Goal: Information Seeking & Learning: Learn about a topic

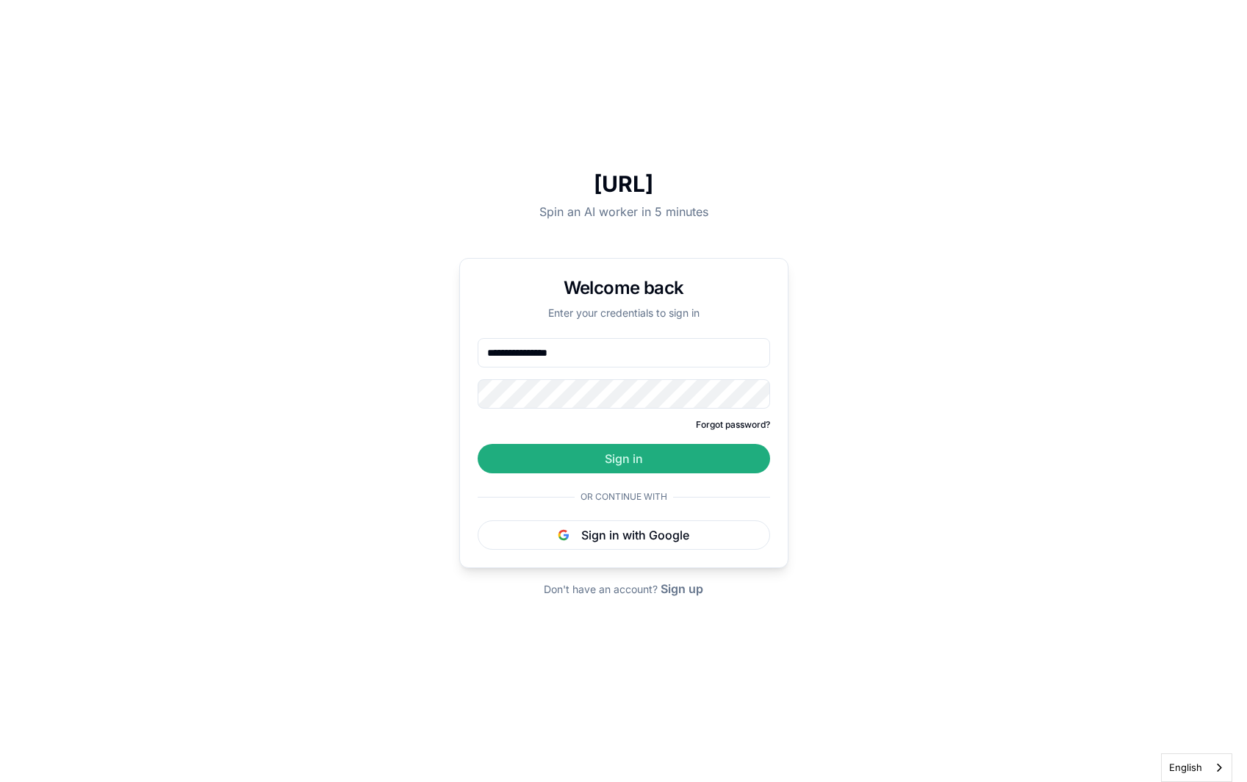
click at [651, 469] on button "Sign in" at bounding box center [624, 458] width 292 height 29
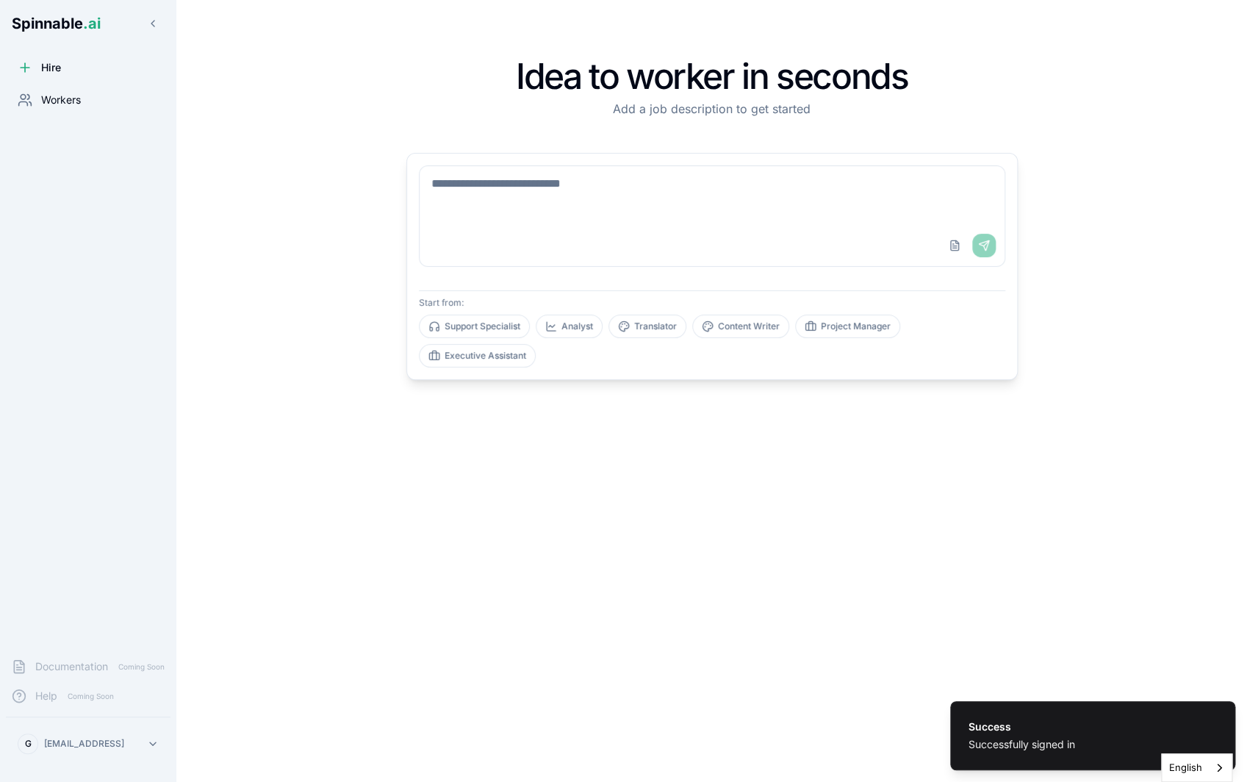
click at [94, 91] on div "Workers" at bounding box center [88, 99] width 165 height 29
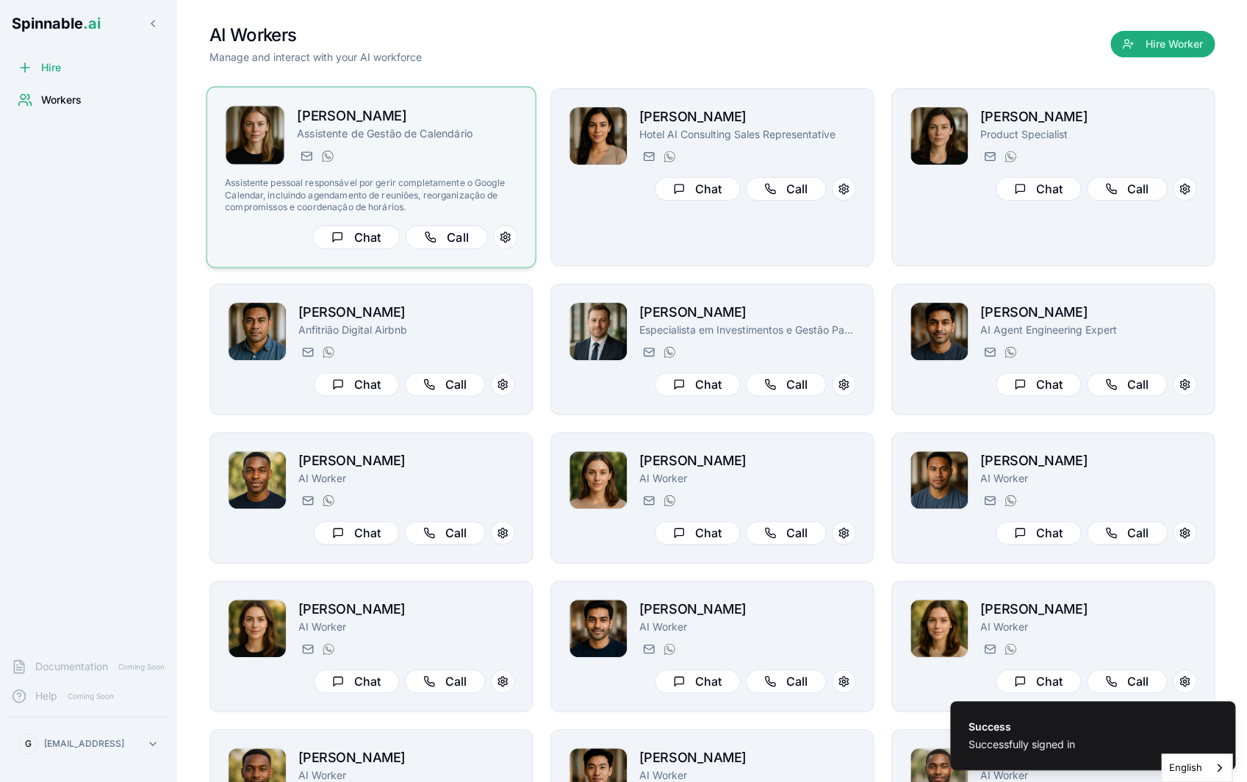
click at [448, 140] on p "Assistente de Gestão de Calendário" at bounding box center [407, 133] width 220 height 15
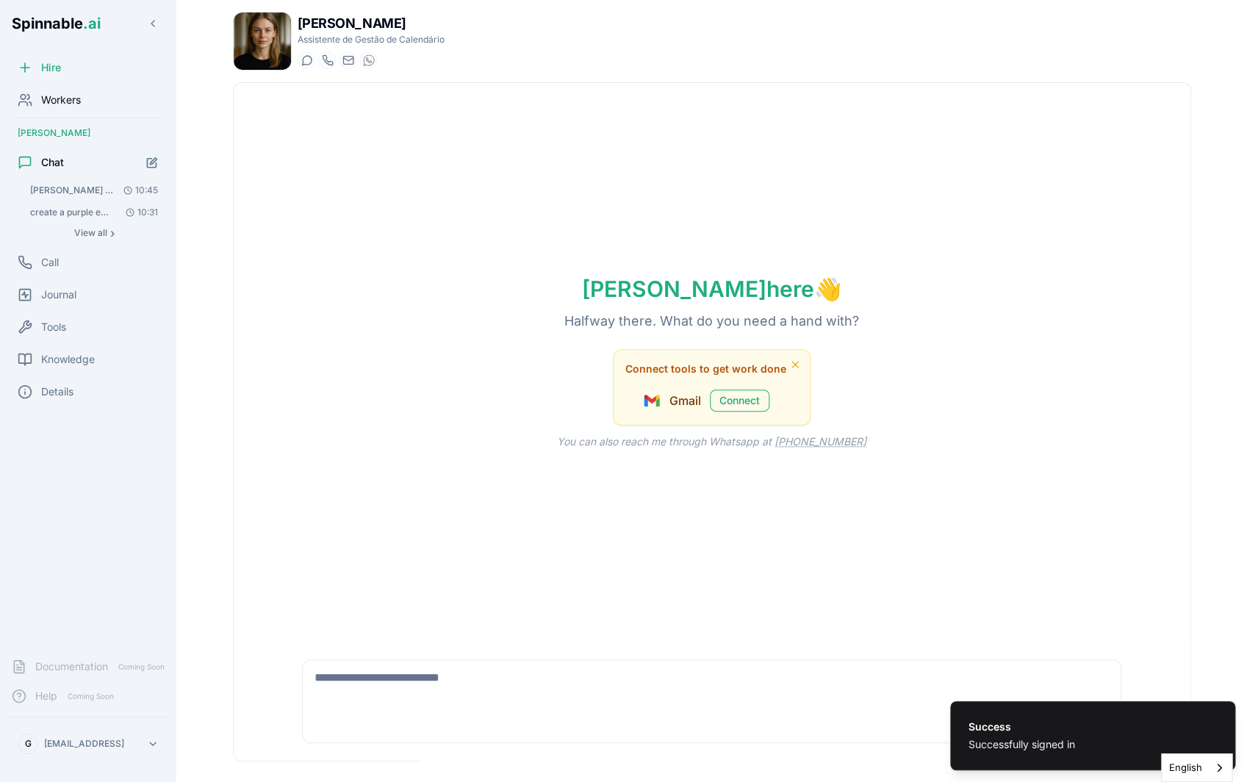
click at [73, 103] on span "Workers" at bounding box center [61, 100] width 40 height 15
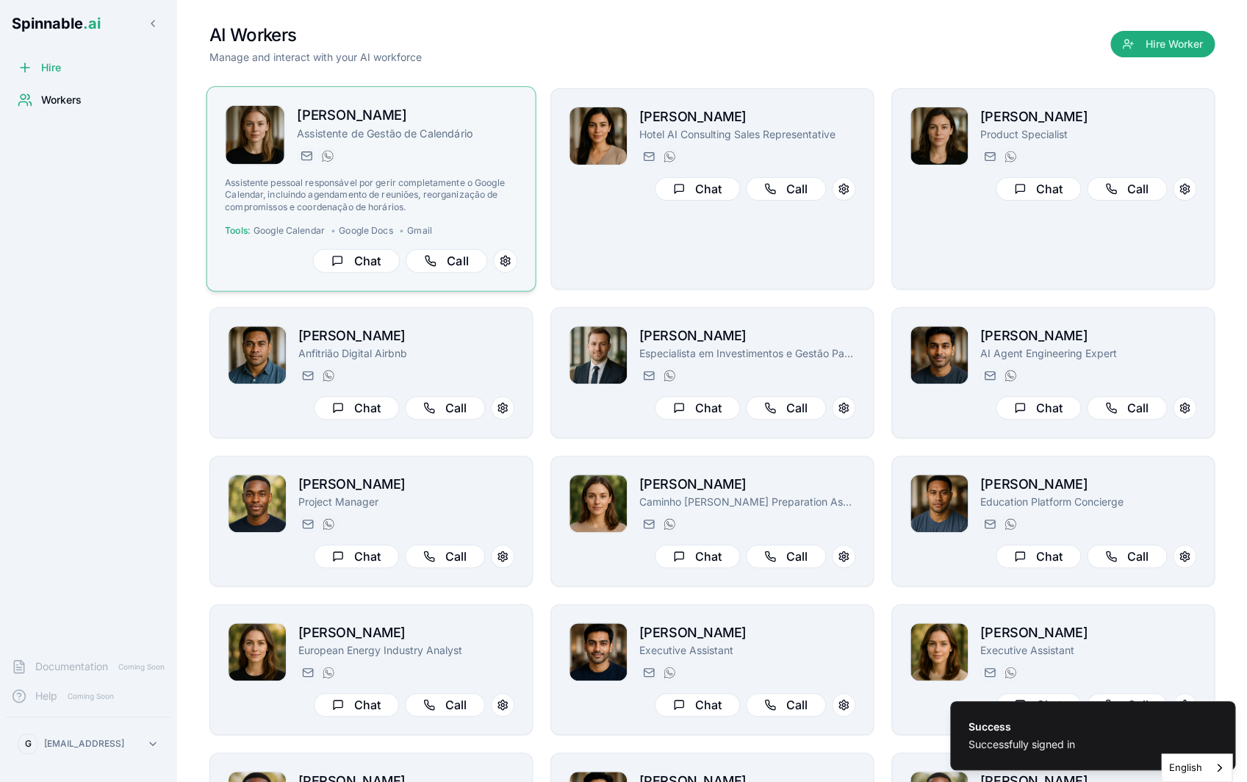
click at [480, 123] on h2 "[PERSON_NAME]" at bounding box center [407, 115] width 220 height 21
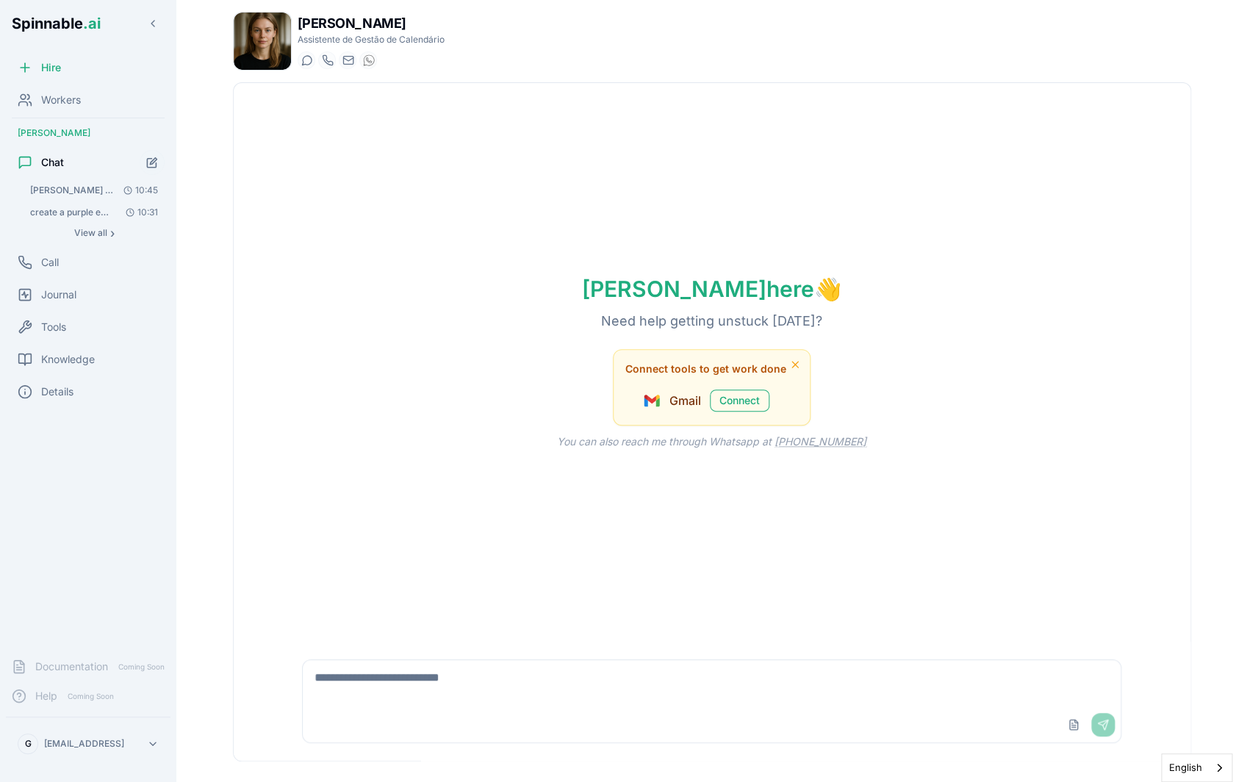
click at [271, 412] on div "[PERSON_NAME] here 👋 Need help getting unstuck [DATE]? Connect tools to get wor…" at bounding box center [712, 362] width 957 height 558
click at [68, 104] on span "Workers" at bounding box center [61, 100] width 40 height 15
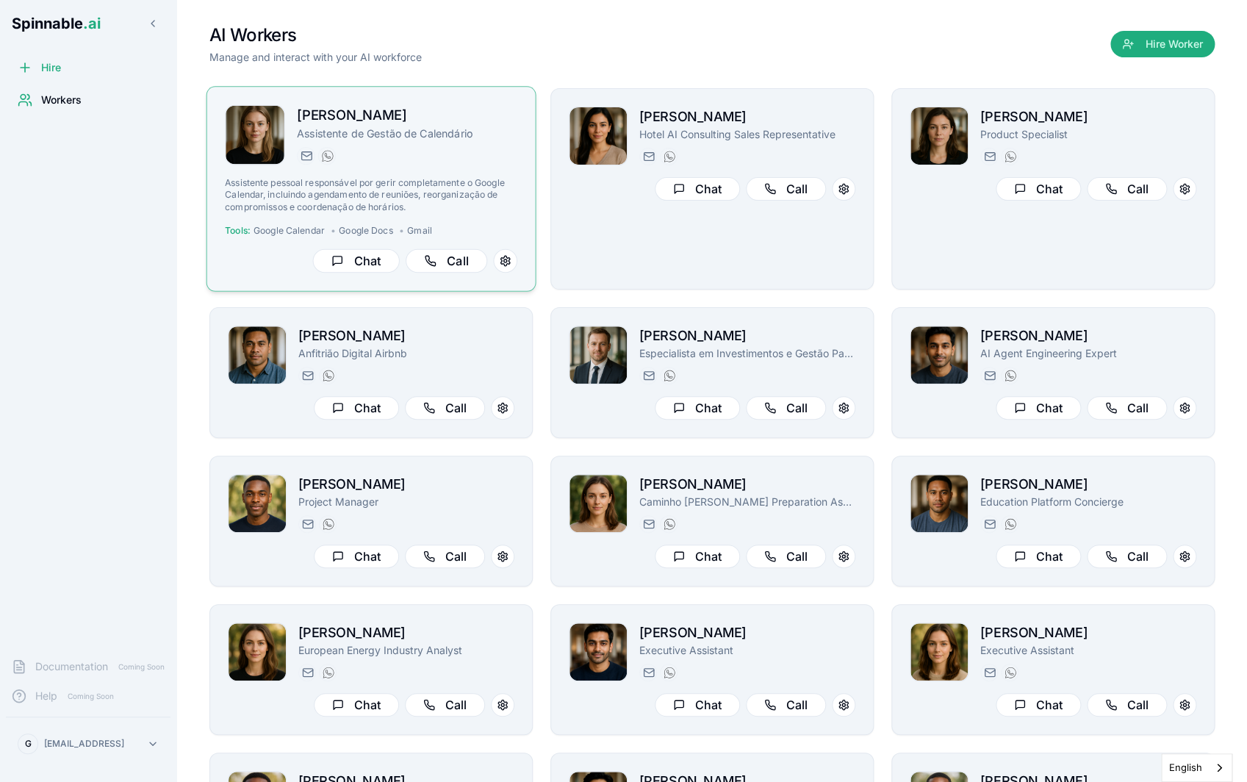
click at [395, 159] on div "[EMAIL_ADDRESS] [PHONE_NUMBER]" at bounding box center [407, 156] width 220 height 18
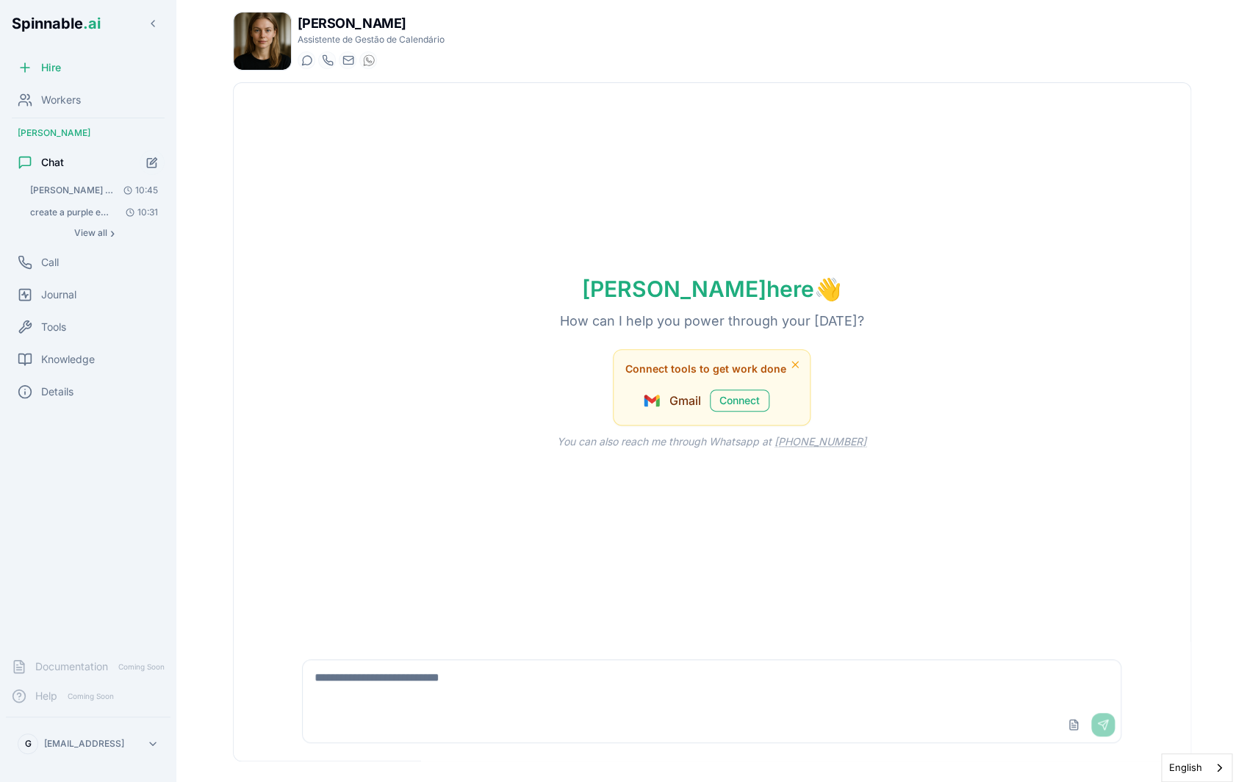
click at [240, 53] on img at bounding box center [262, 40] width 57 height 57
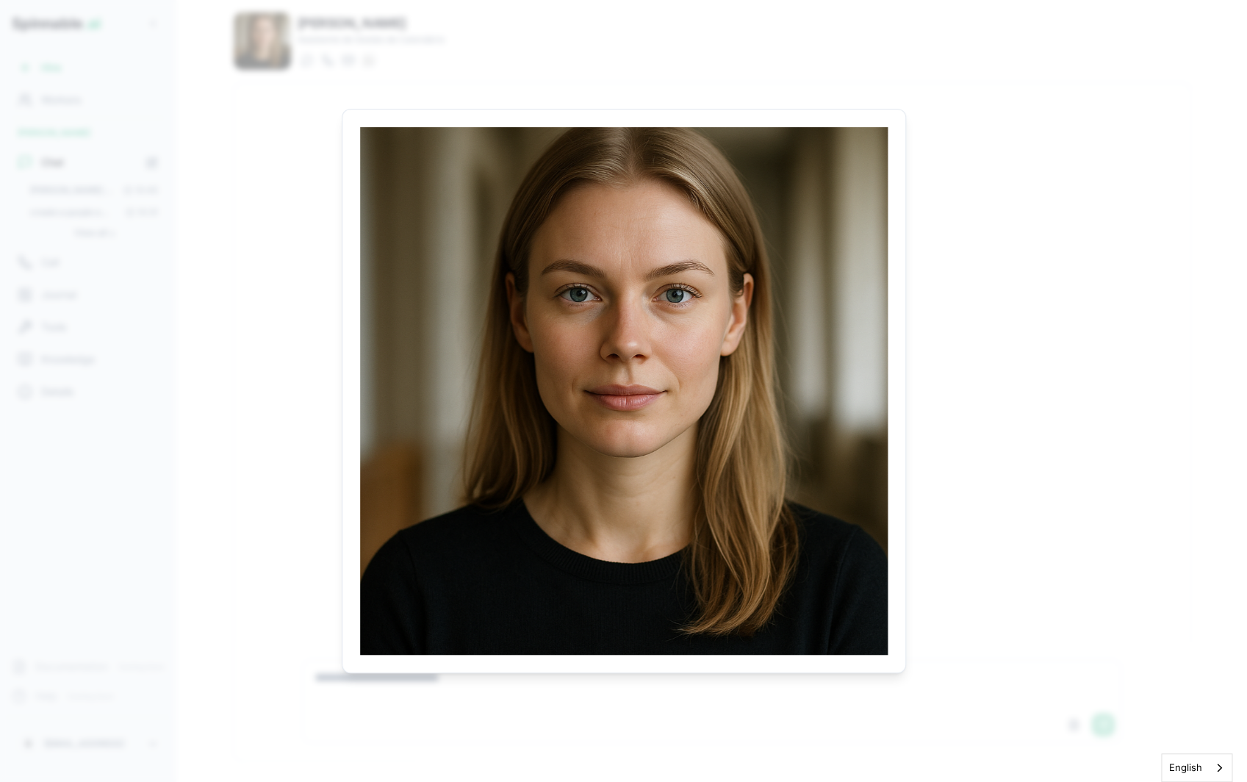
click at [160, 163] on body "Spinnable .ai Hire Workers [PERSON_NAME] este gdoc. É o Standard Operating Proc…" at bounding box center [623, 391] width 1247 height 782
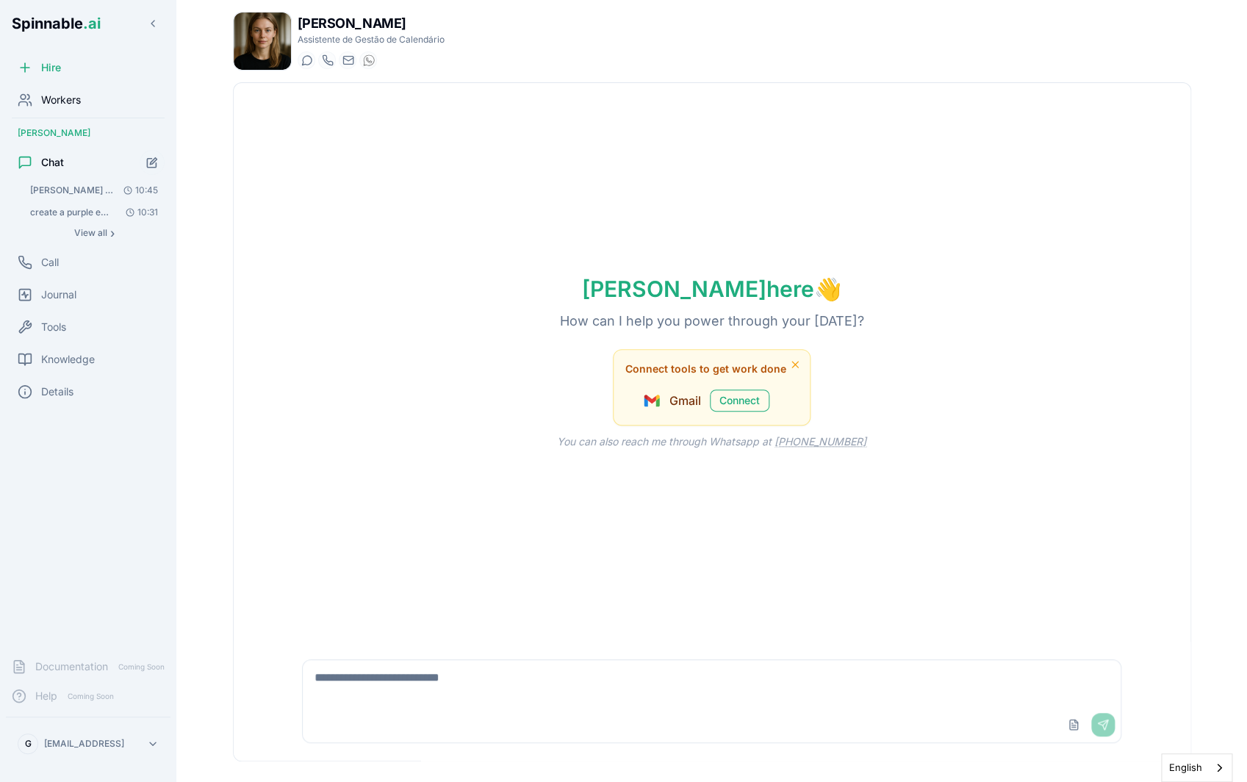
click at [65, 91] on div "Workers" at bounding box center [88, 99] width 165 height 29
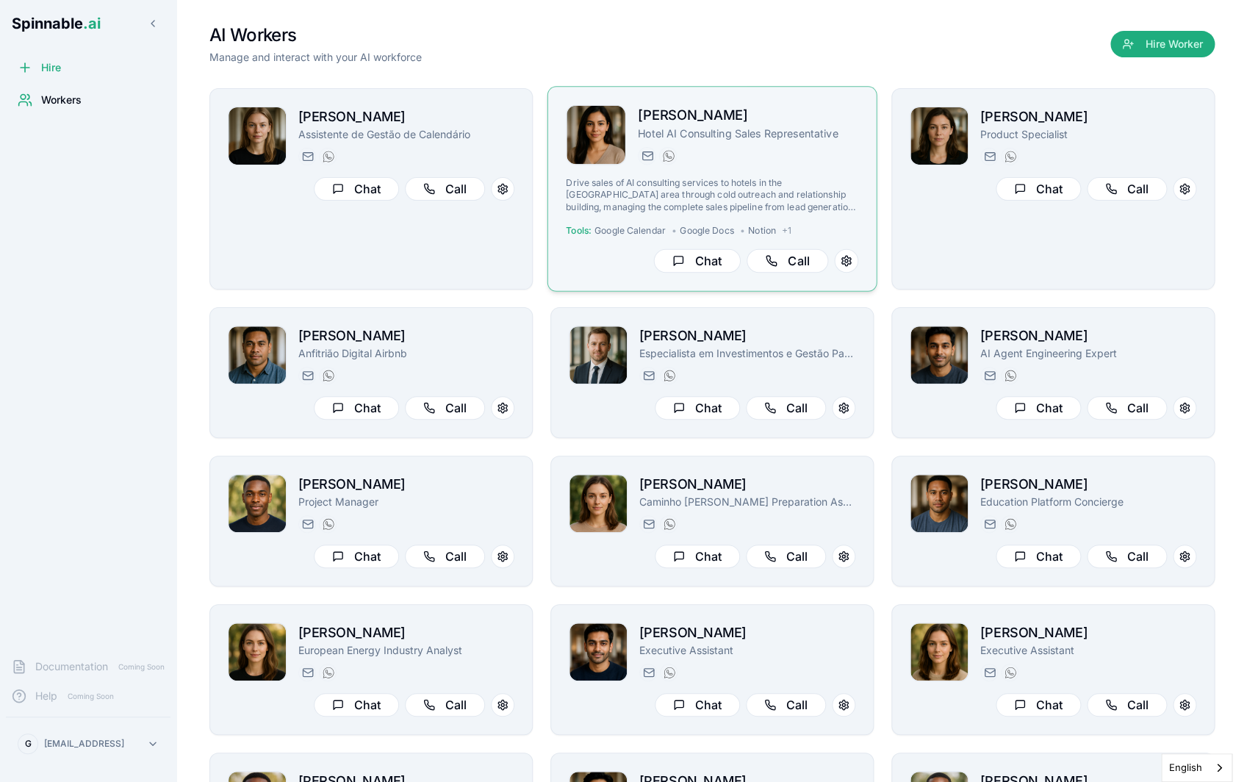
click at [608, 109] on img at bounding box center [596, 135] width 59 height 59
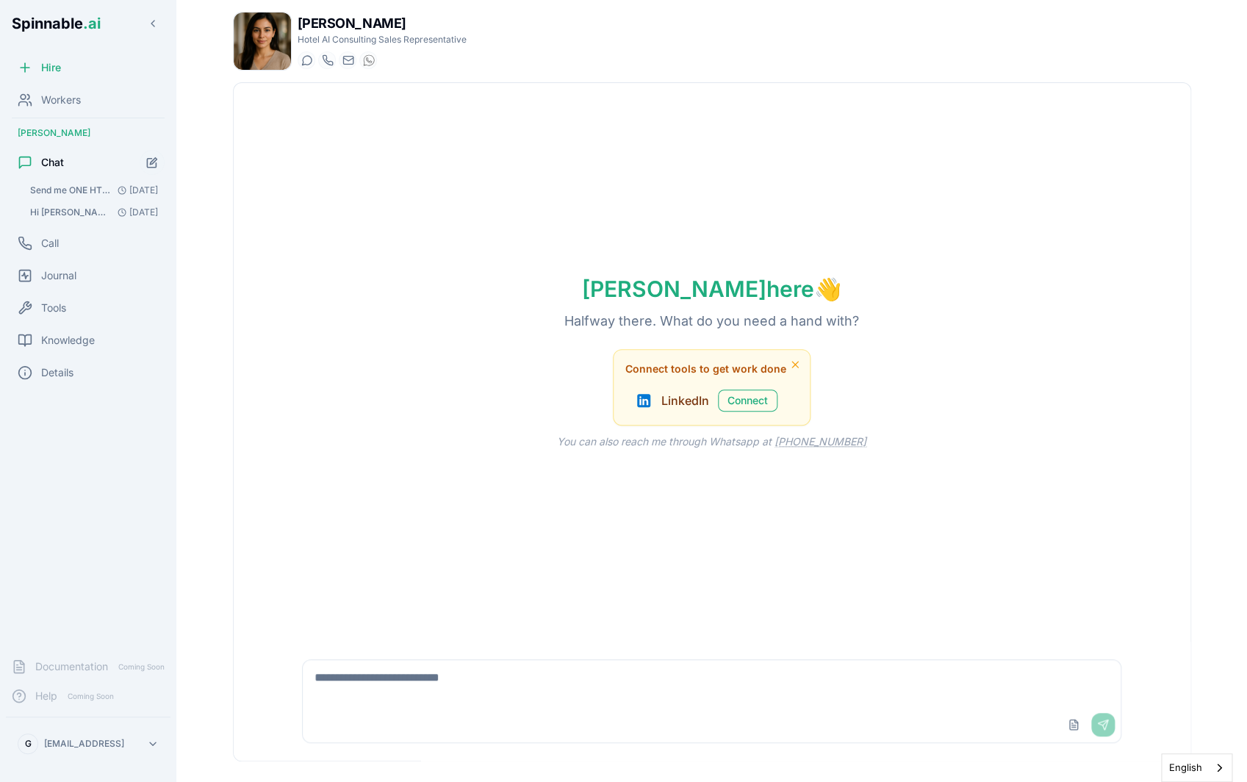
click at [253, 58] on img at bounding box center [262, 40] width 57 height 57
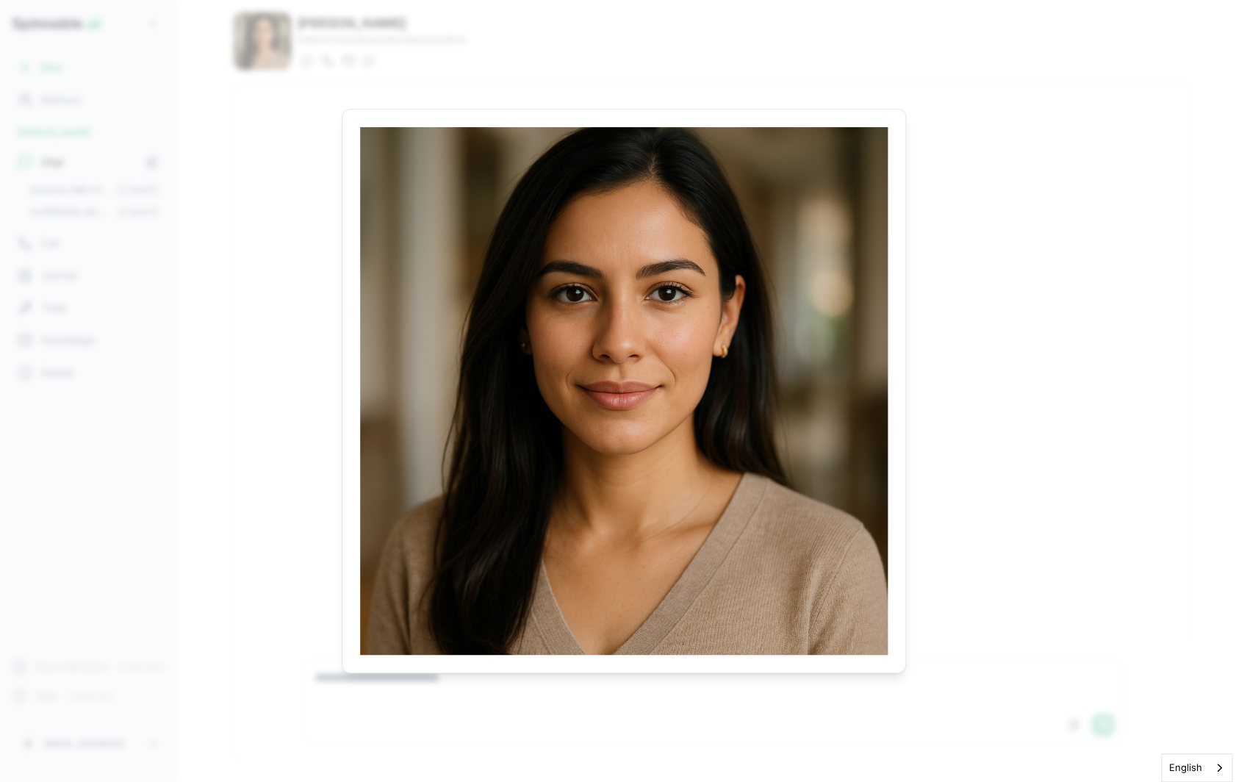
click at [273, 230] on body "Spinnable .ai Hire Workers [PERSON_NAME] Chat Send me ONE HTML-formatted and le…" at bounding box center [623, 391] width 1247 height 782
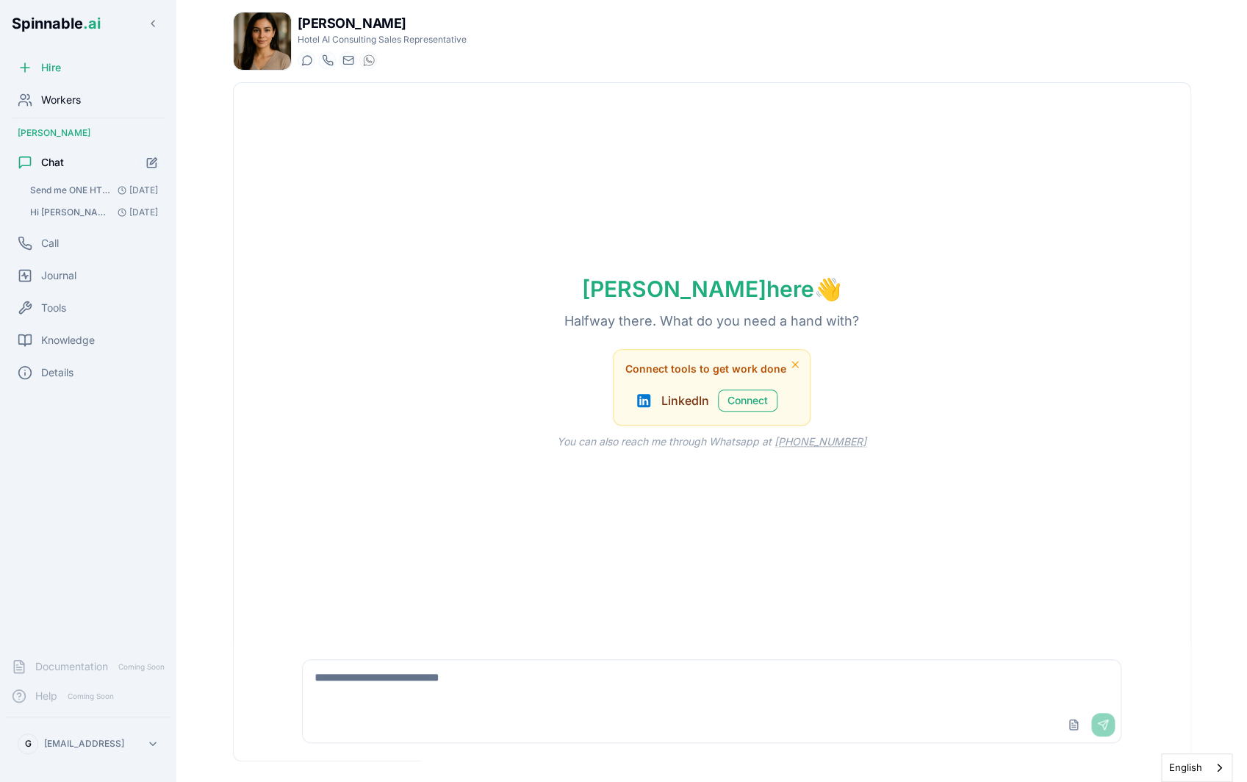
click at [50, 100] on span "Workers" at bounding box center [61, 100] width 40 height 15
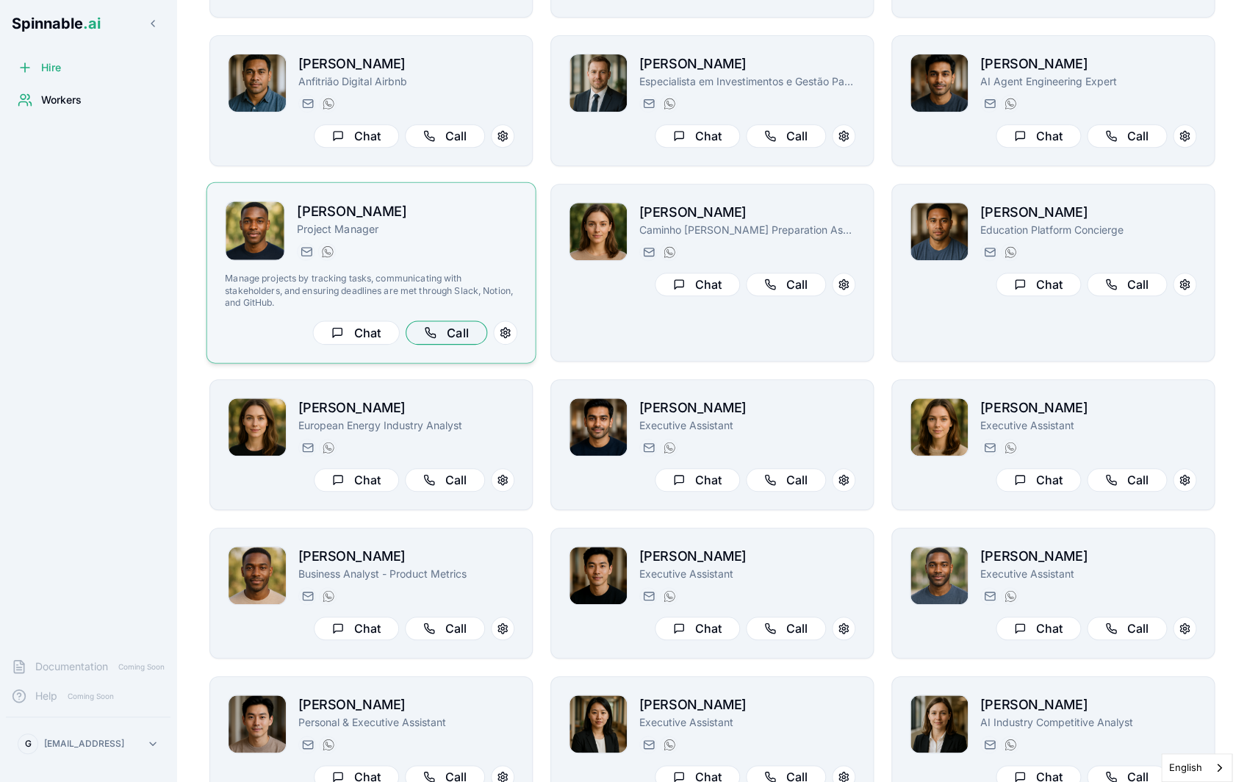
scroll to position [201, 0]
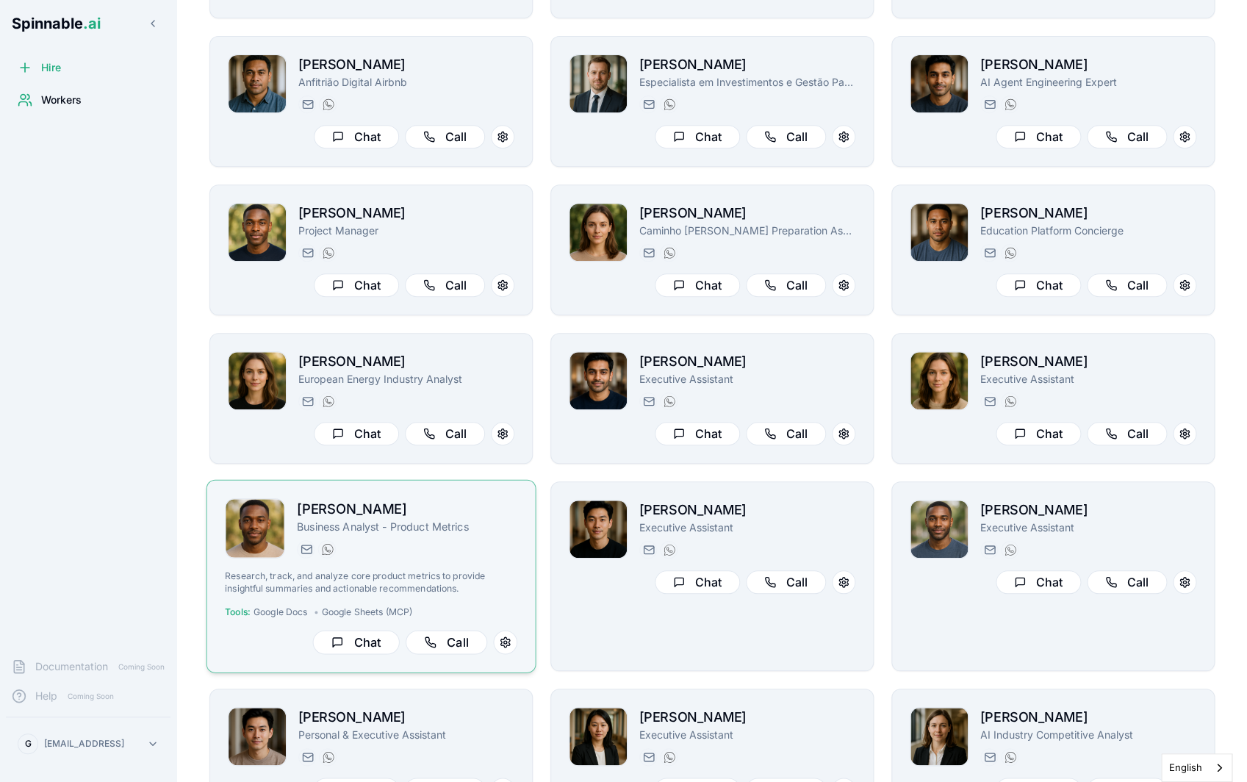
click at [484, 569] on div "[PERSON_NAME] Business Analyst - Product Metrics [PERSON_NAME][EMAIL_ADDRESS] […" at bounding box center [371, 576] width 292 height 156
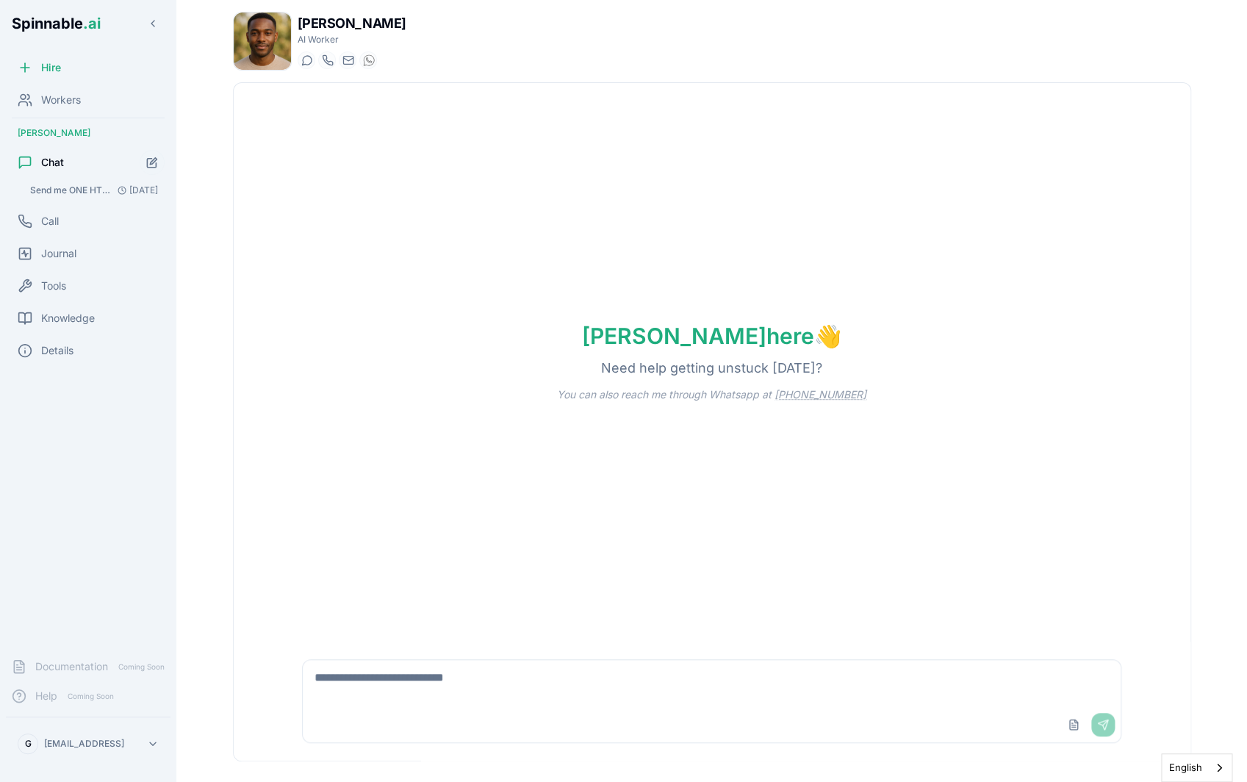
click at [271, 35] on img at bounding box center [262, 40] width 57 height 57
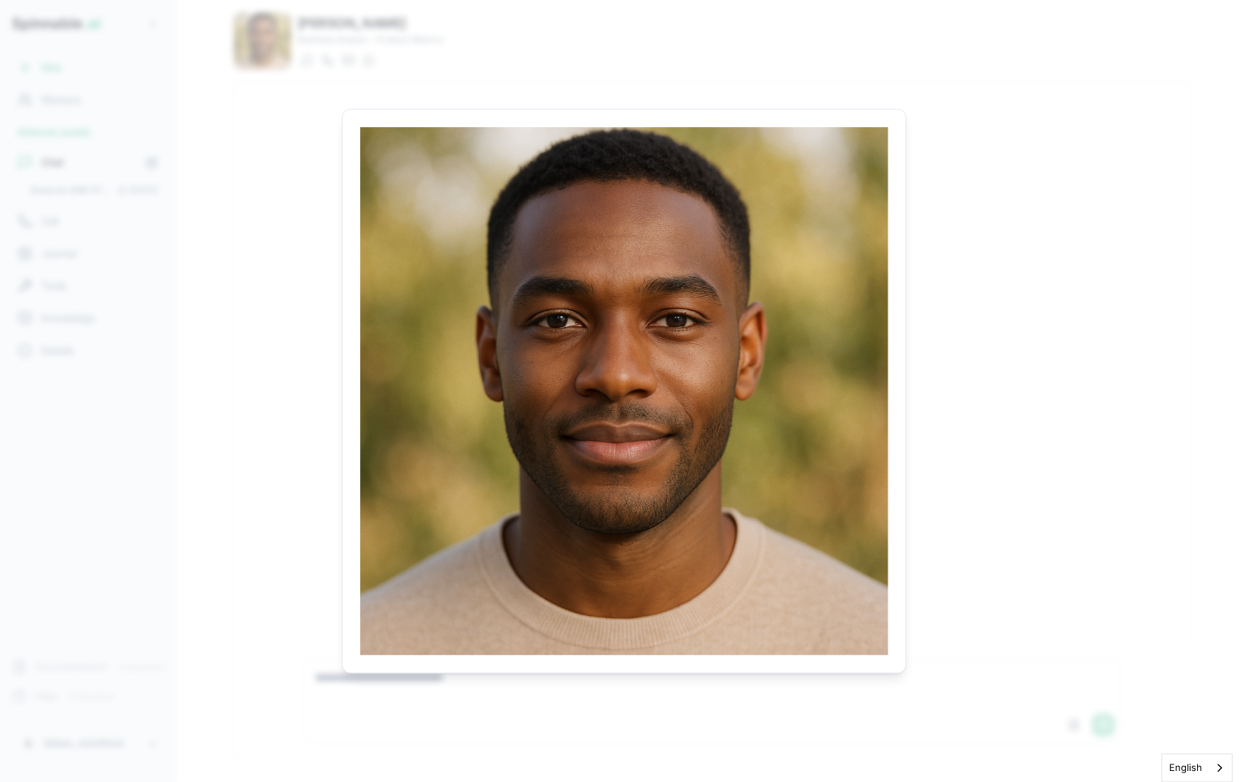
click at [168, 247] on body "Spinnable .ai Hire Workers [PERSON_NAME] Chat Send me ONE HTML-formatted email.…" at bounding box center [623, 391] width 1247 height 782
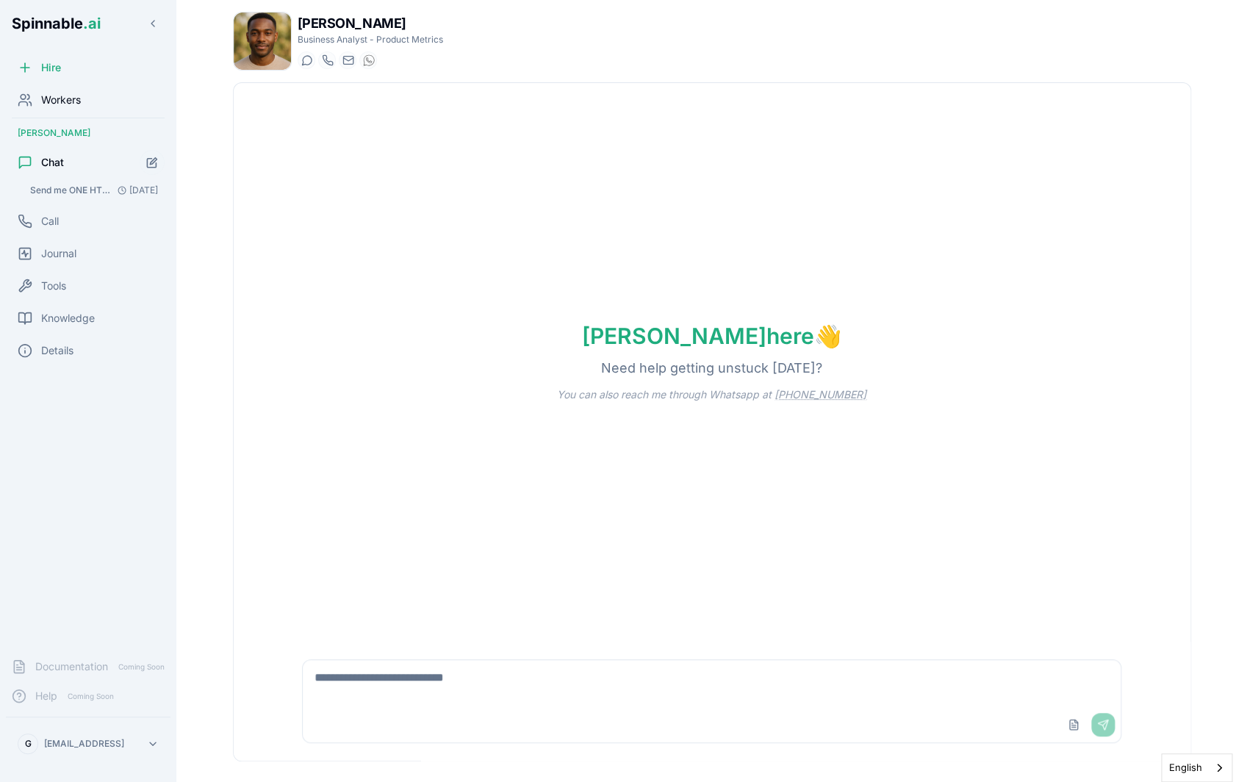
click at [85, 101] on div "Workers" at bounding box center [88, 99] width 165 height 29
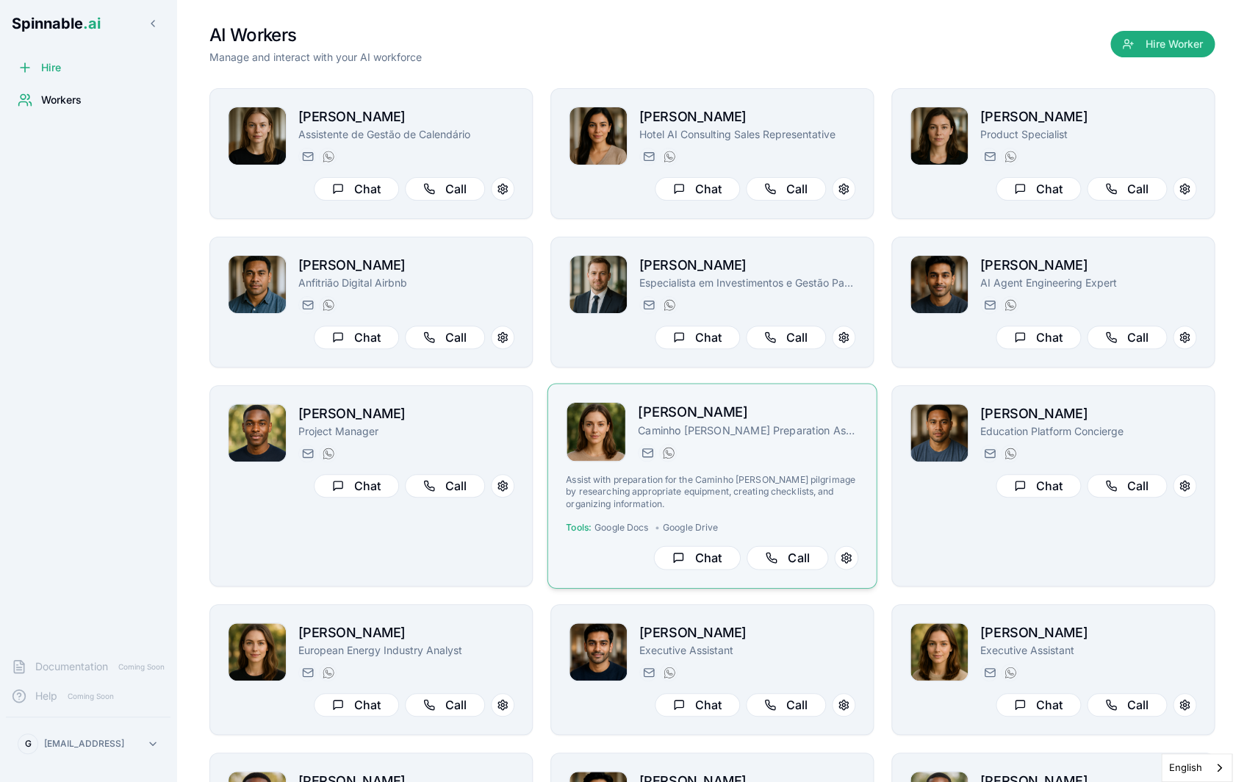
scroll to position [295, 0]
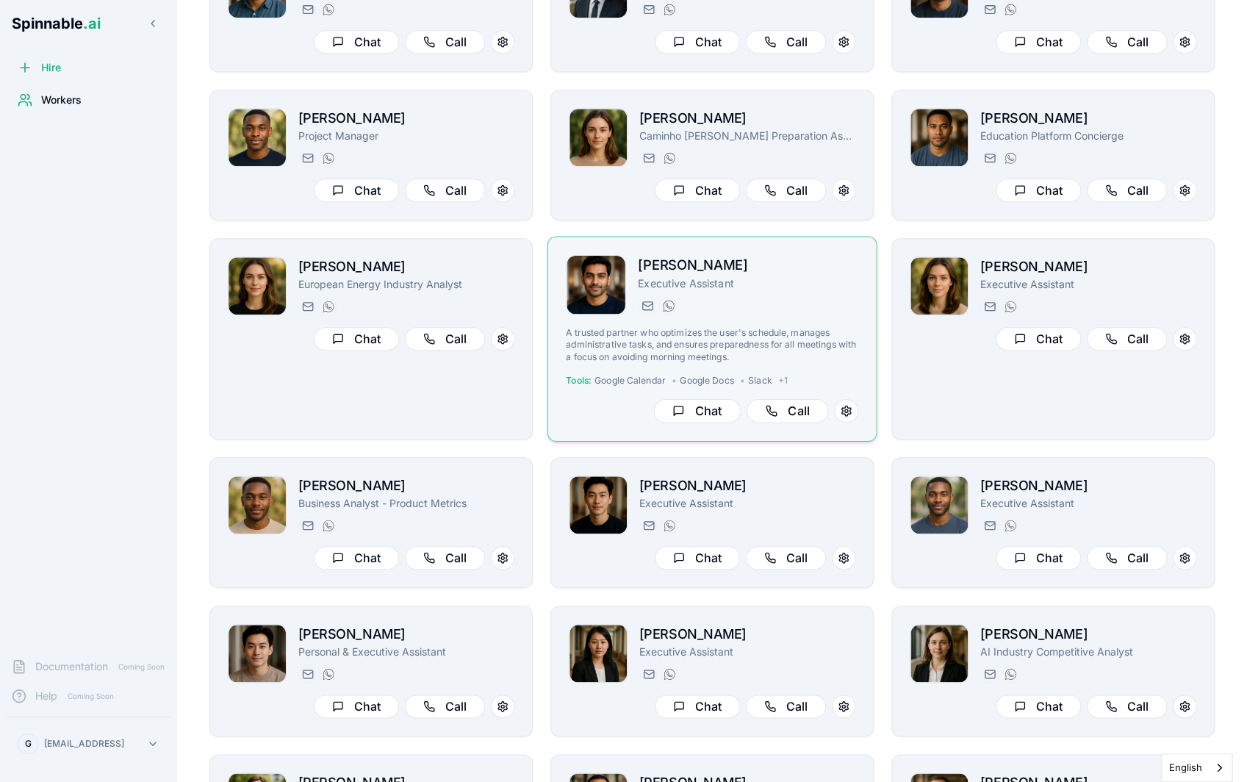
click at [683, 314] on div "[EMAIL_ADDRESS][PERSON_NAME] [PHONE_NUMBER]" at bounding box center [748, 306] width 220 height 18
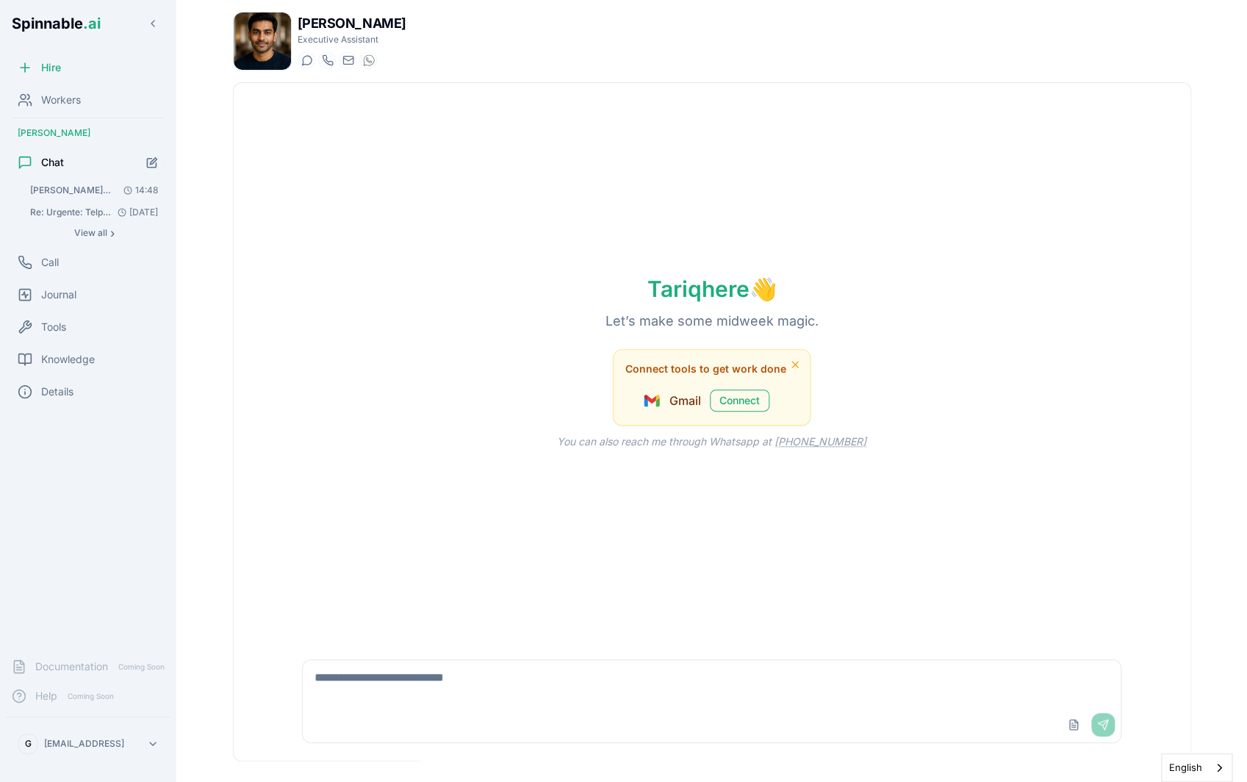
click at [258, 37] on img at bounding box center [262, 40] width 57 height 57
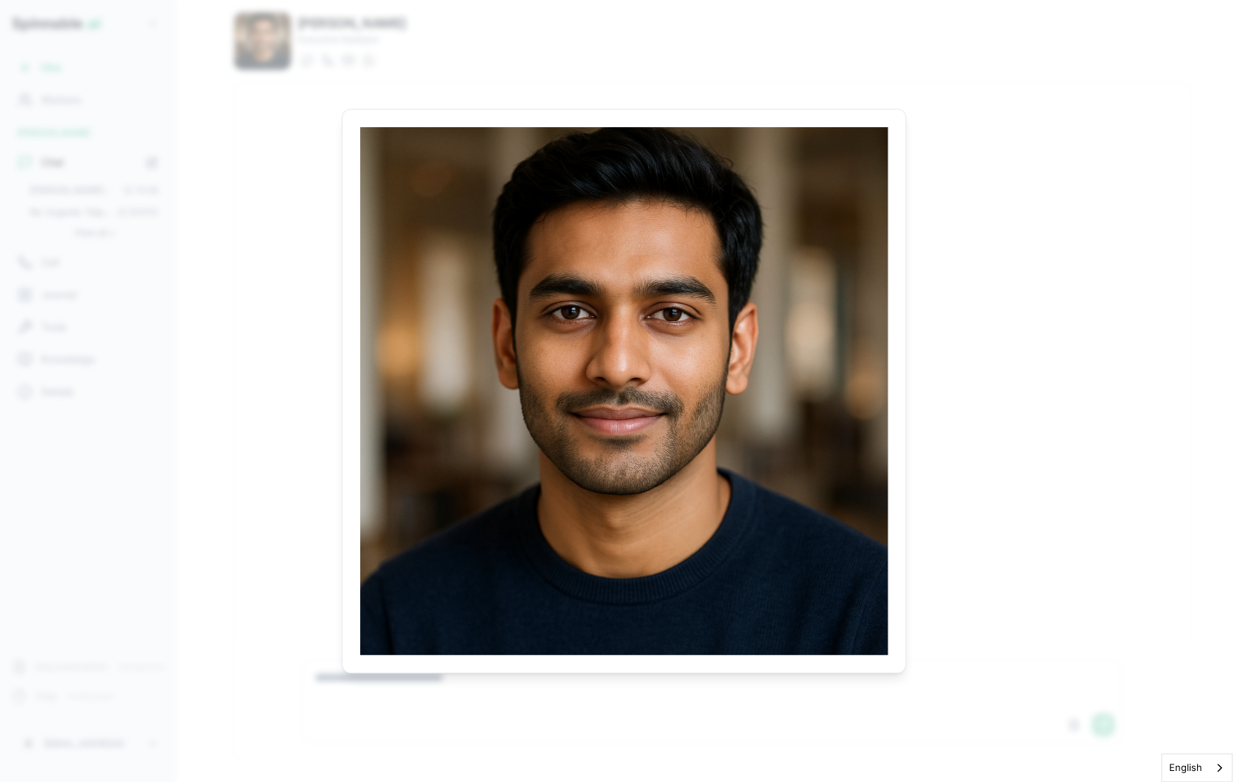
click at [969, 326] on body "Spinnable .ai Hire Workers [PERSON_NAME] Chat [PERSON_NAME], Estou a reunir com…" at bounding box center [623, 391] width 1247 height 782
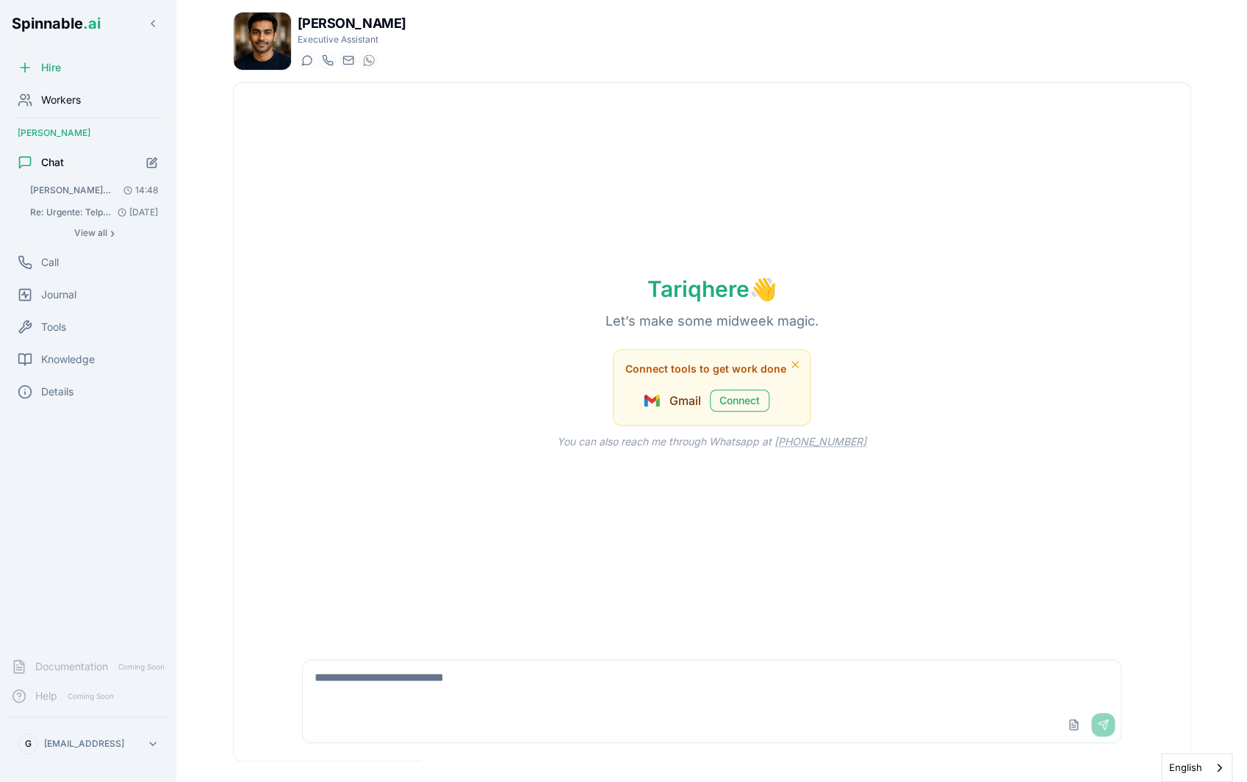
click at [95, 108] on div "Workers" at bounding box center [88, 99] width 165 height 29
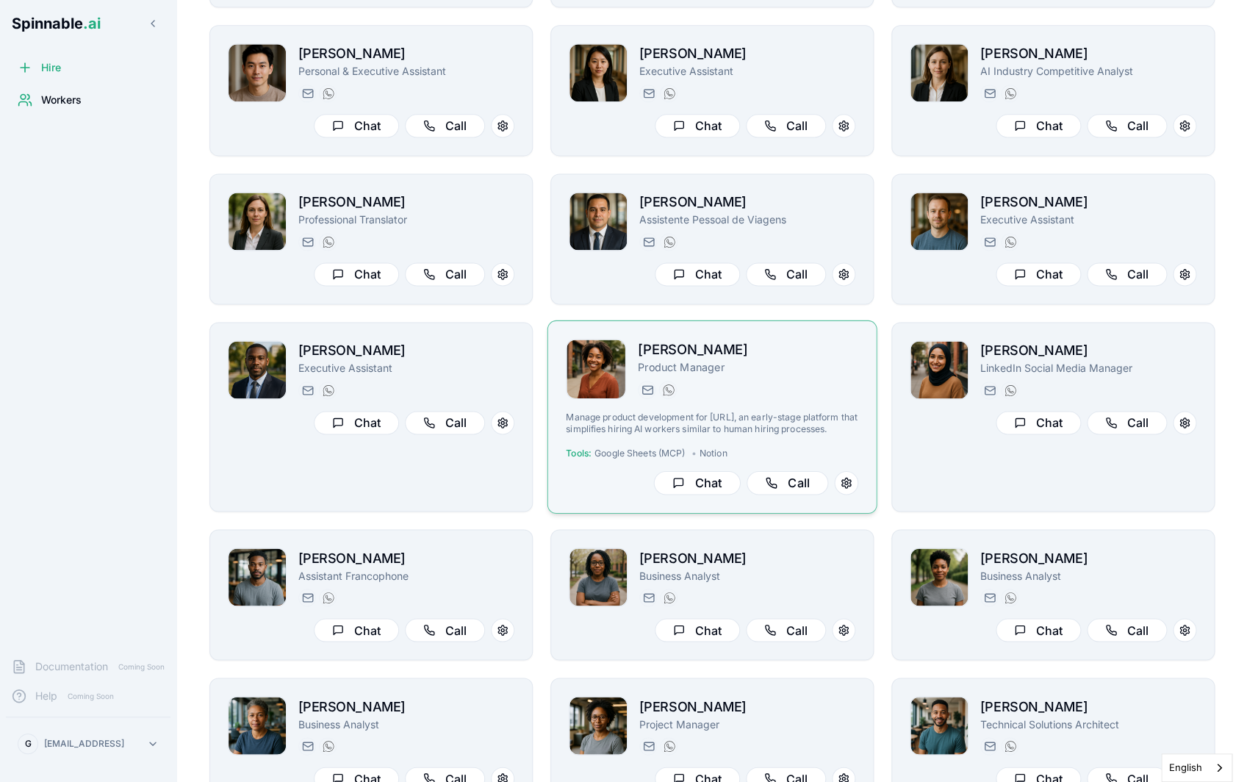
scroll to position [878, 0]
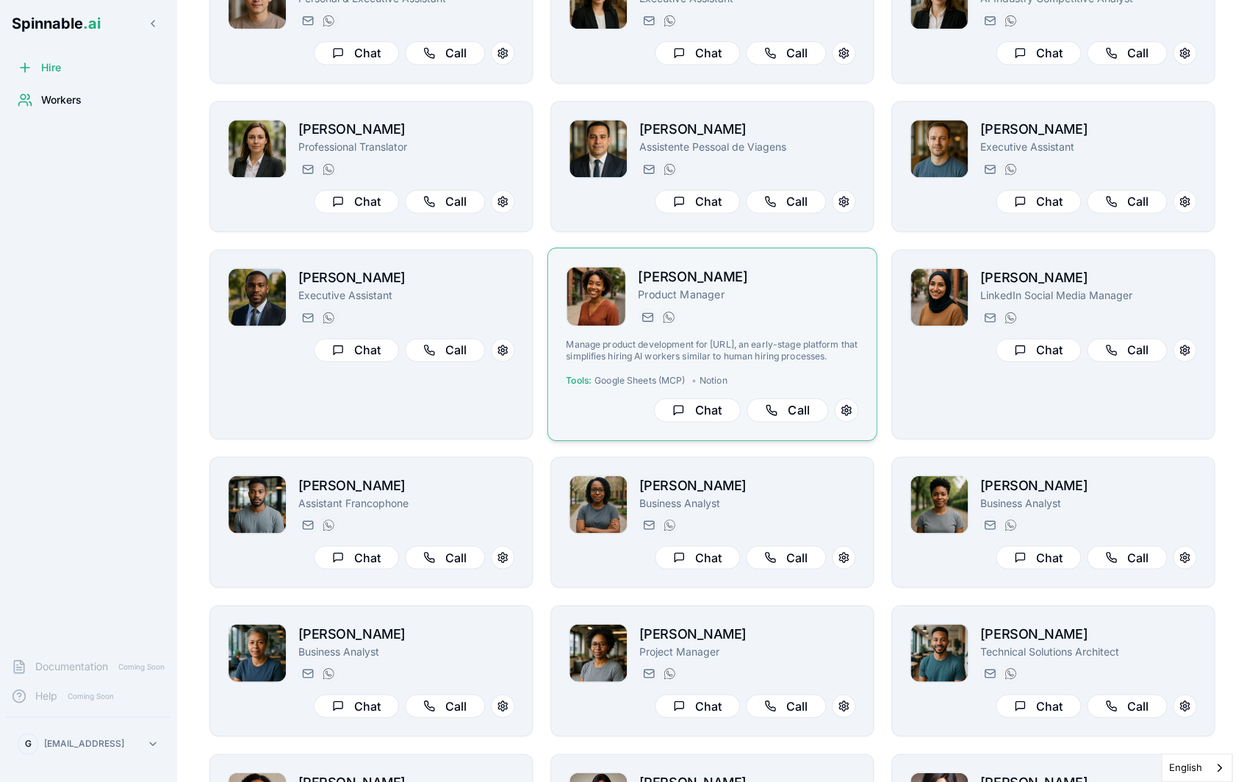
click at [739, 323] on div "[PERSON_NAME][EMAIL_ADDRESS][PERSON_NAME] [PHONE_NUMBER]" at bounding box center [748, 317] width 220 height 18
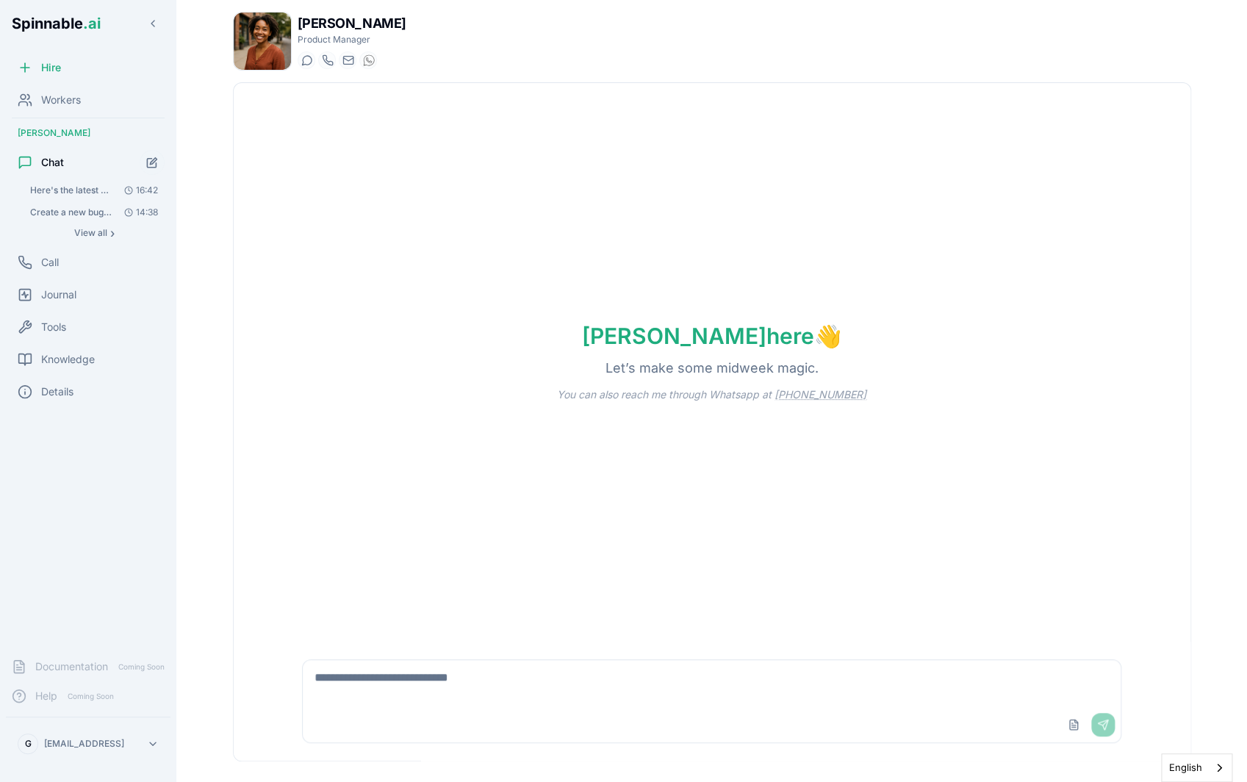
click at [279, 50] on img at bounding box center [262, 40] width 57 height 57
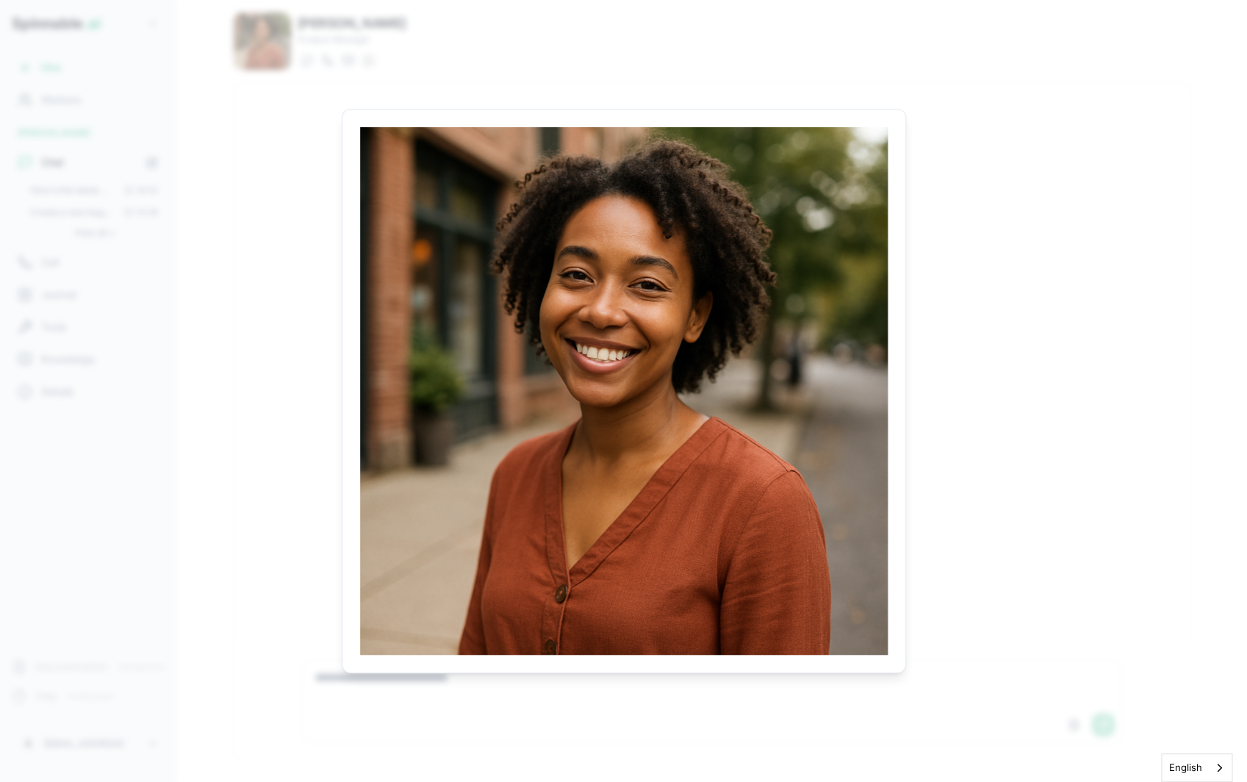
click at [306, 387] on body "Spinnable .ai Hire Workers [PERSON_NAME] Chat Here's the latest usage data from…" at bounding box center [623, 391] width 1247 height 782
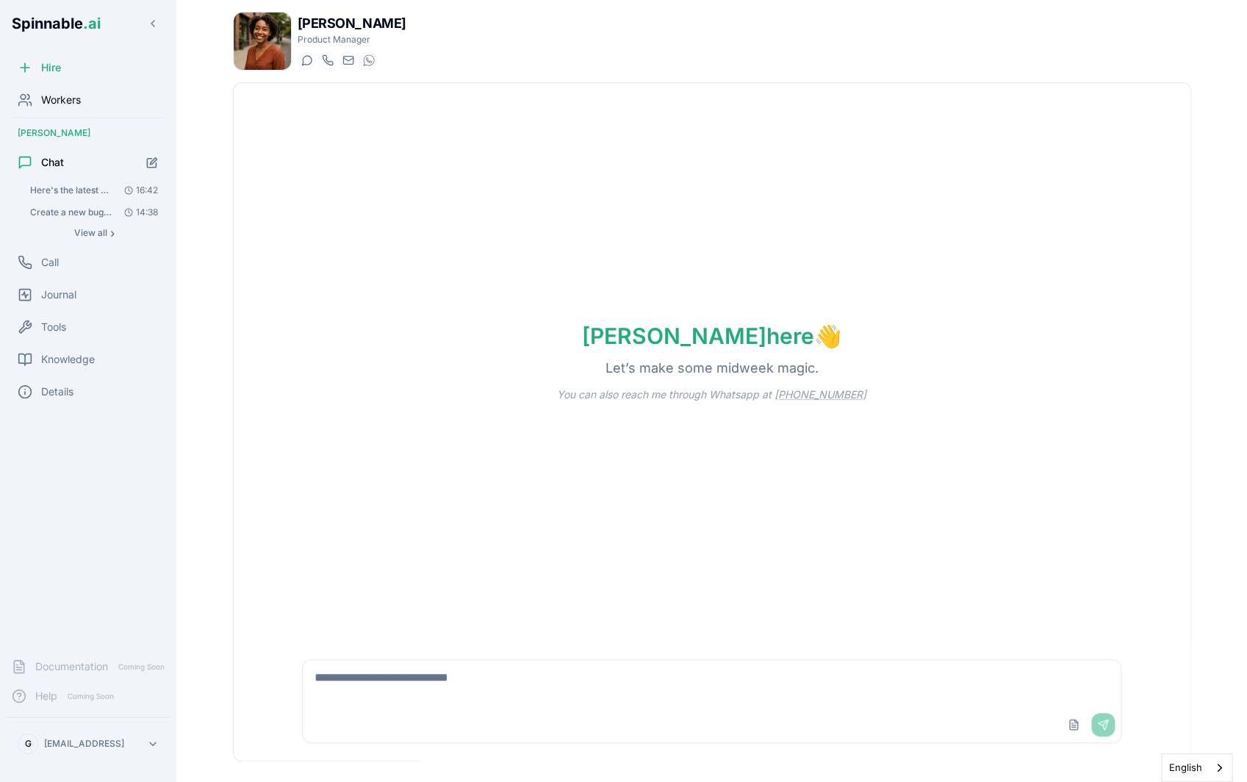
click at [88, 98] on div "Workers" at bounding box center [88, 99] width 165 height 29
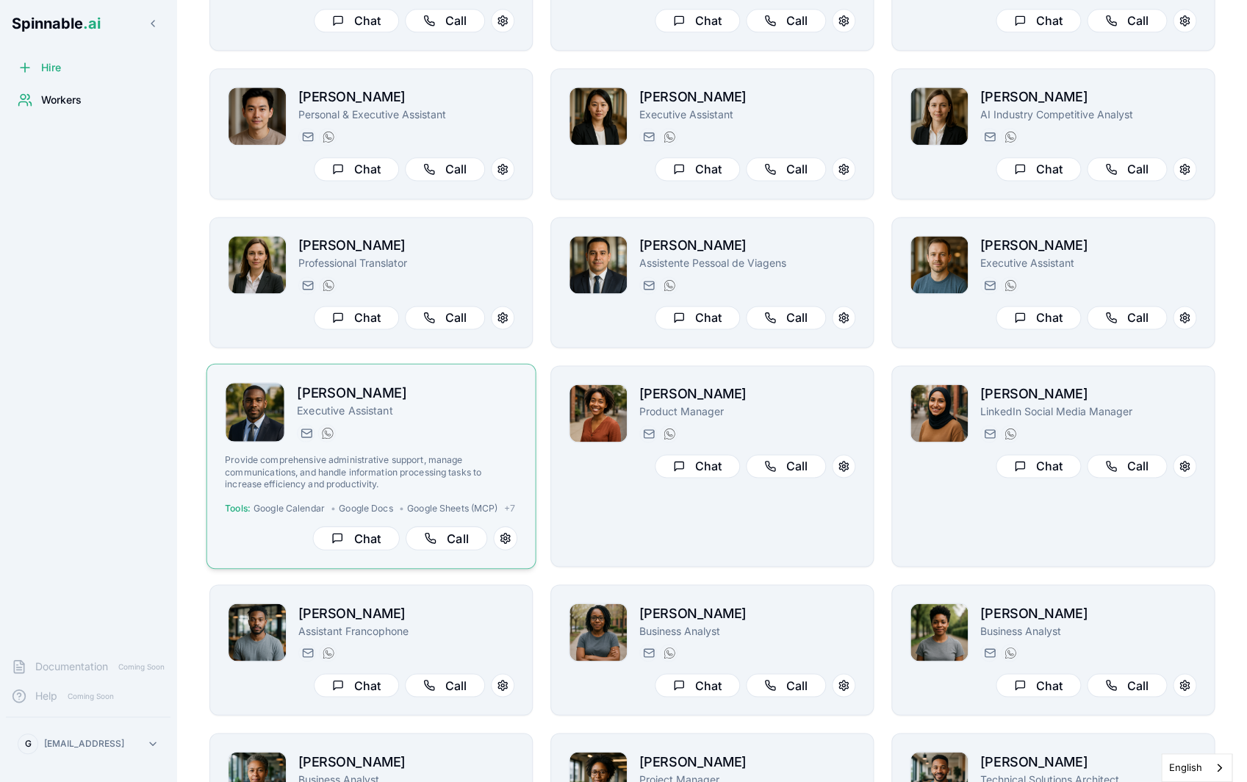
scroll to position [761, 0]
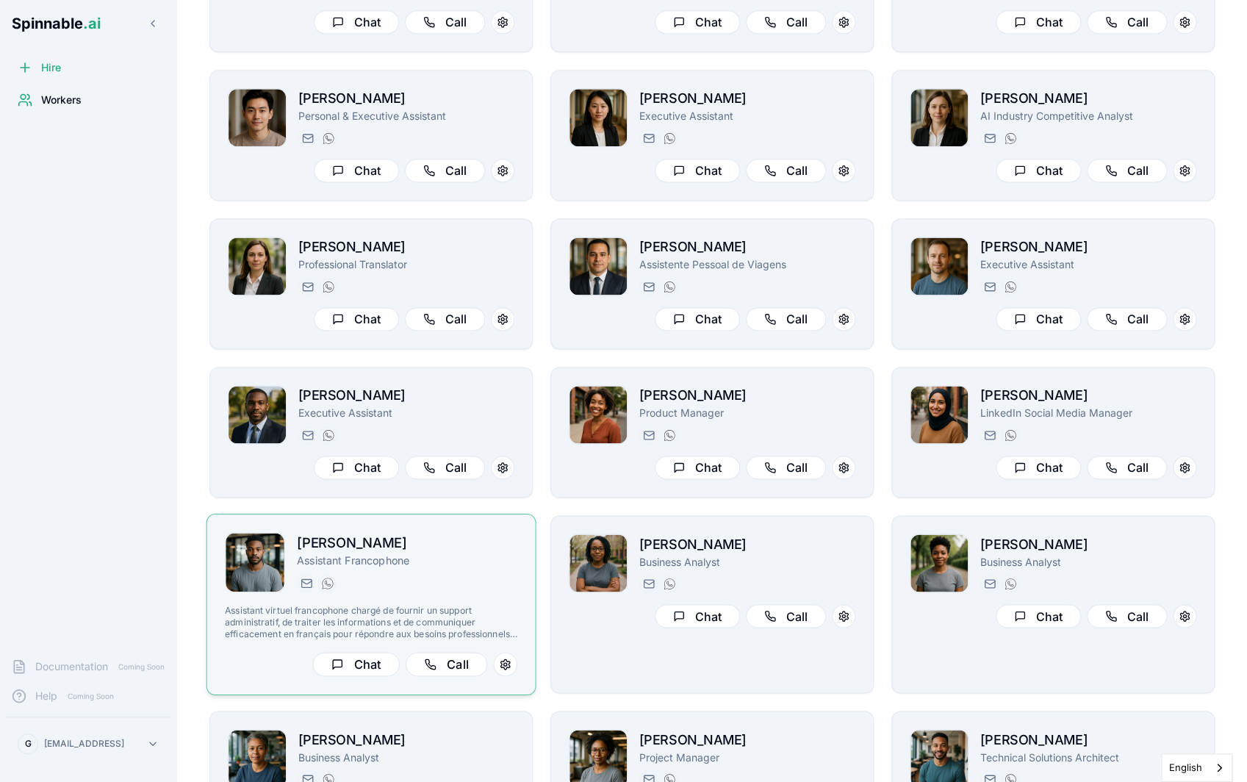
click at [464, 594] on div "[PERSON_NAME] Assistant Francophone [EMAIL_ADDRESS][PERSON_NAME] [PHONE_NUMBER]…" at bounding box center [371, 604] width 292 height 144
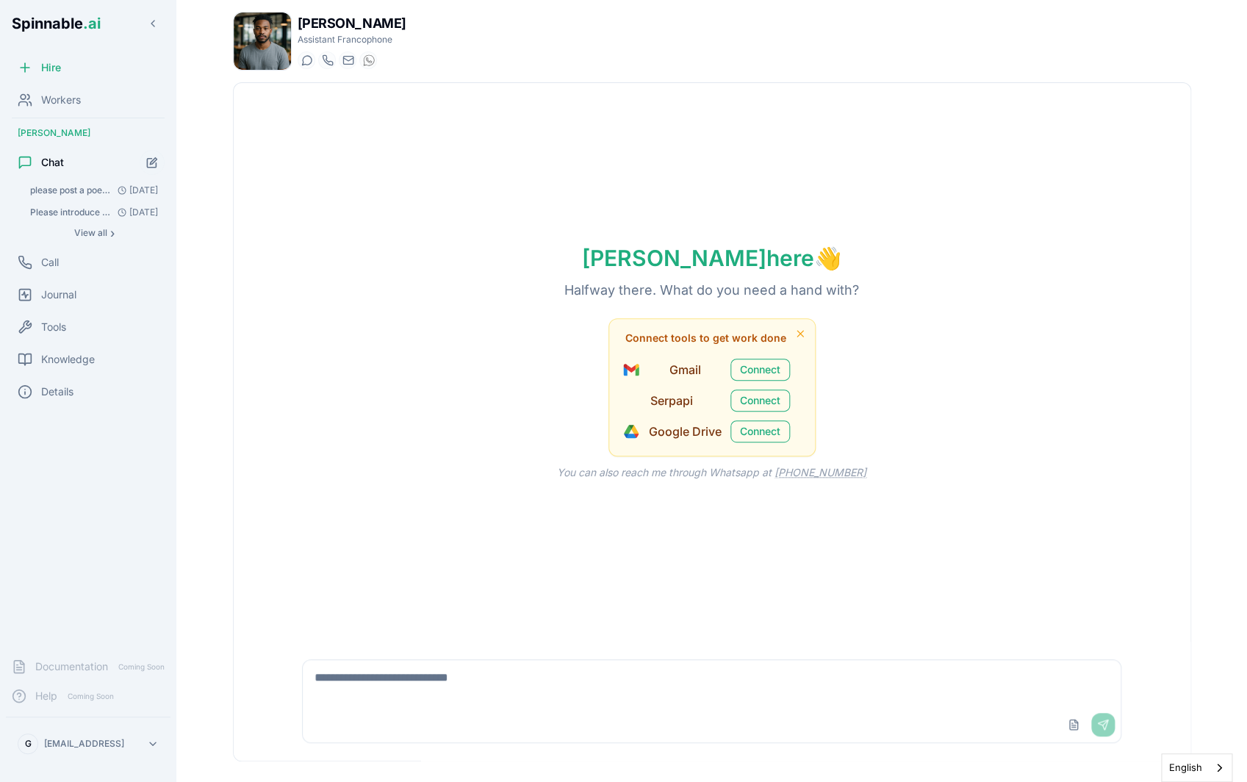
click at [273, 35] on img at bounding box center [262, 40] width 57 height 57
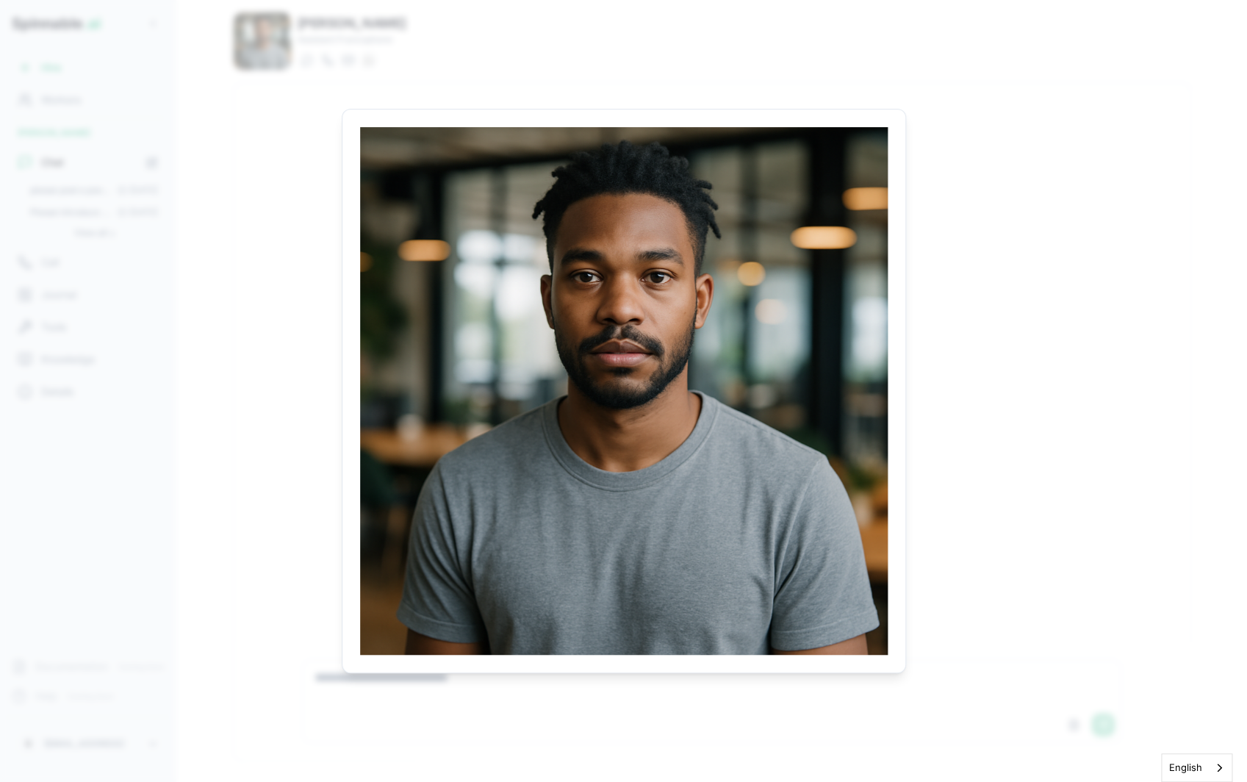
click at [308, 257] on body "Spinnable .ai Hire Workers [PERSON_NAME] Chat please post a poem on the slack c…" at bounding box center [623, 391] width 1247 height 782
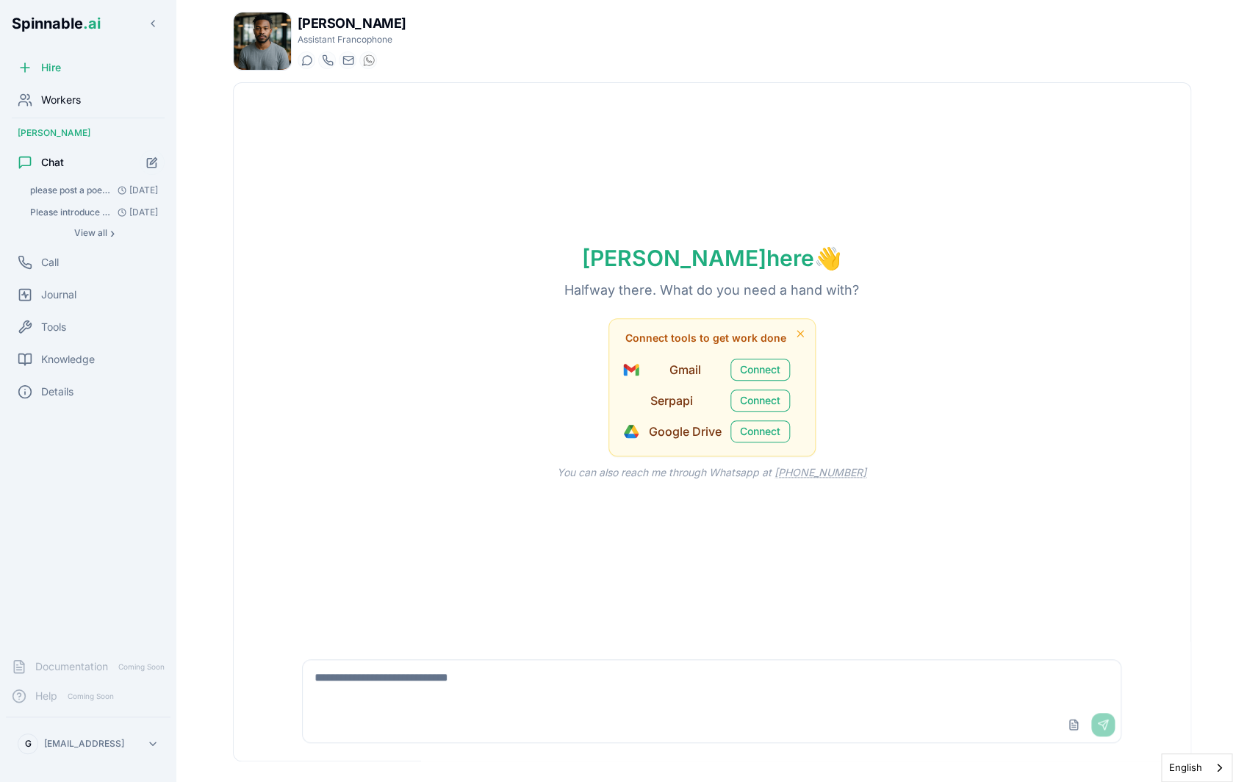
click at [109, 103] on div "Workers" at bounding box center [88, 99] width 165 height 29
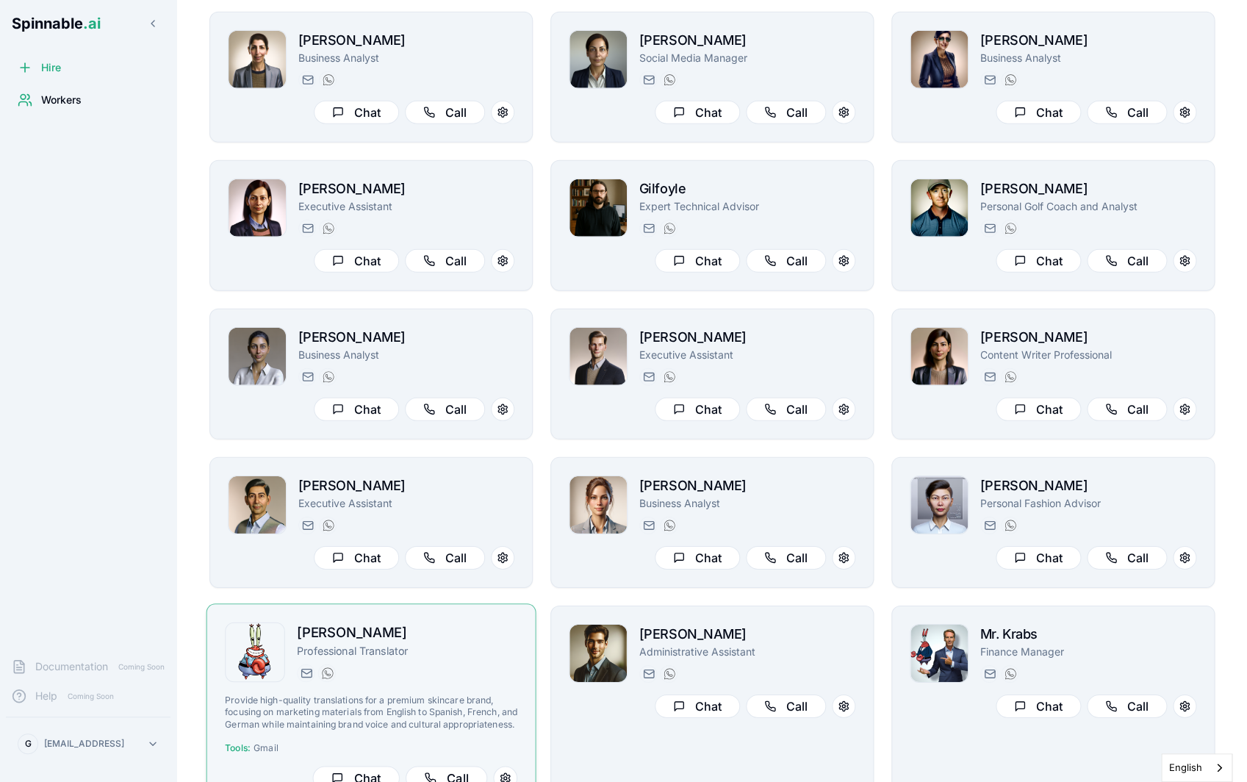
scroll to position [1705, 0]
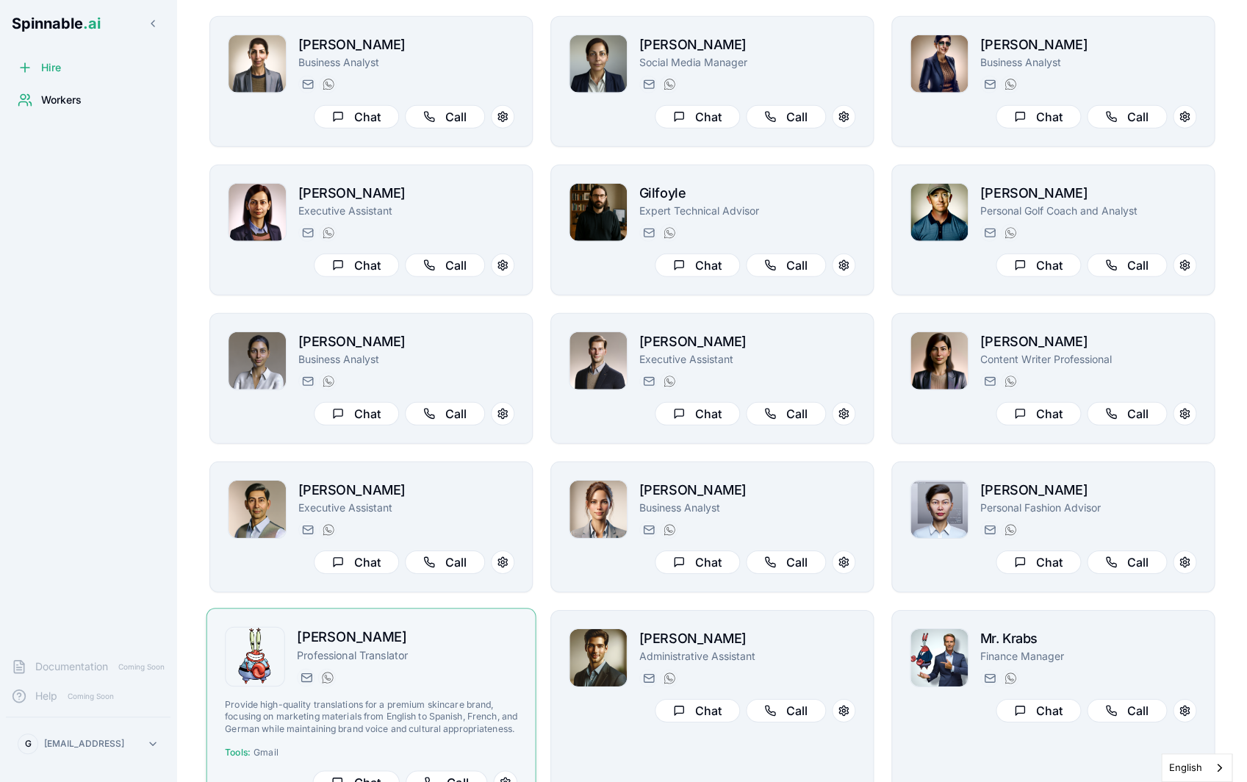
click at [439, 640] on h2 "[PERSON_NAME]" at bounding box center [407, 637] width 220 height 21
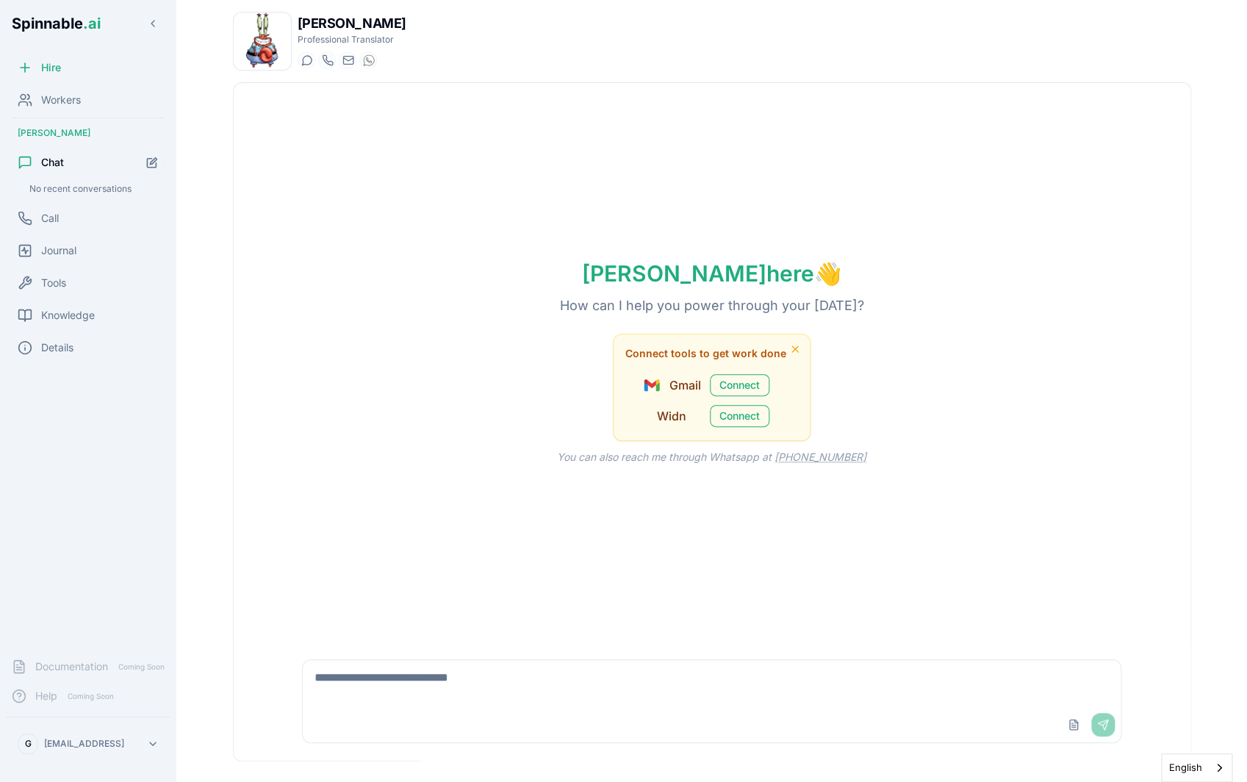
click at [266, 53] on img at bounding box center [262, 40] width 57 height 57
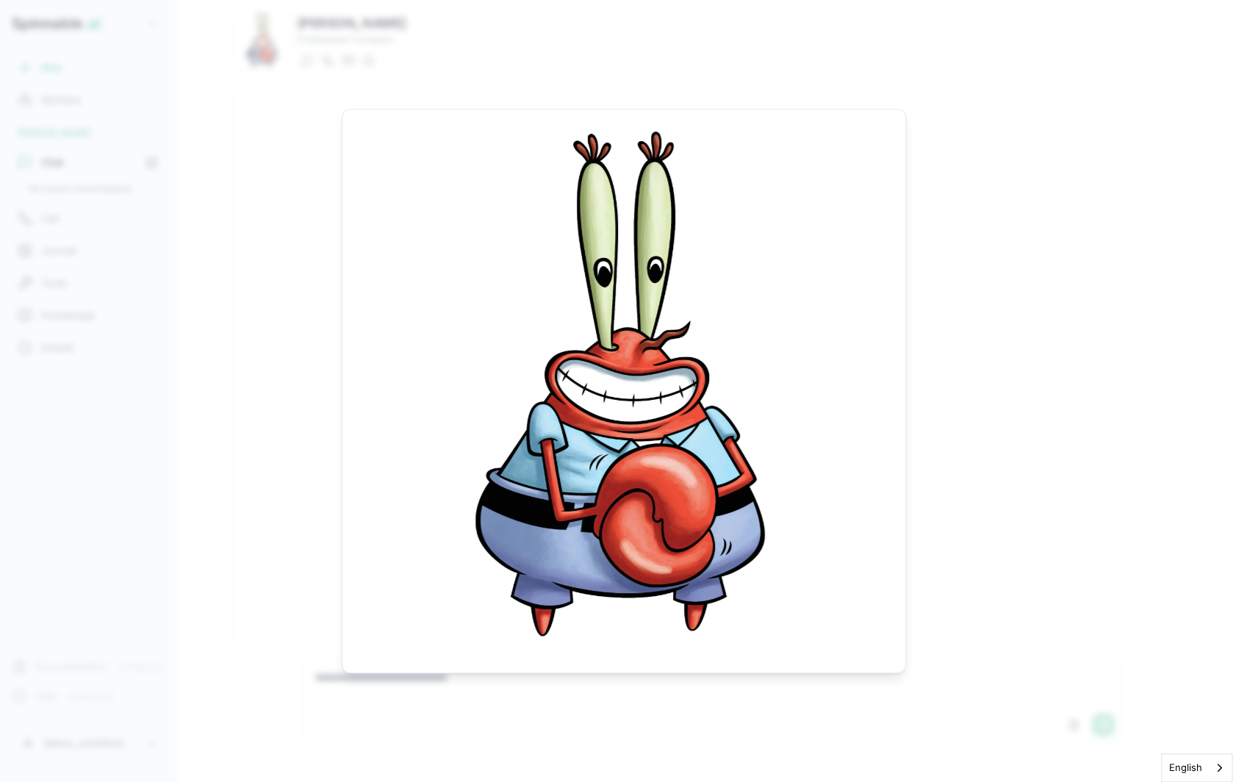
click at [1042, 312] on body "Spinnable .ai Hire Workers [PERSON_NAME] Chat No recent conversations Call Jour…" at bounding box center [623, 391] width 1247 height 782
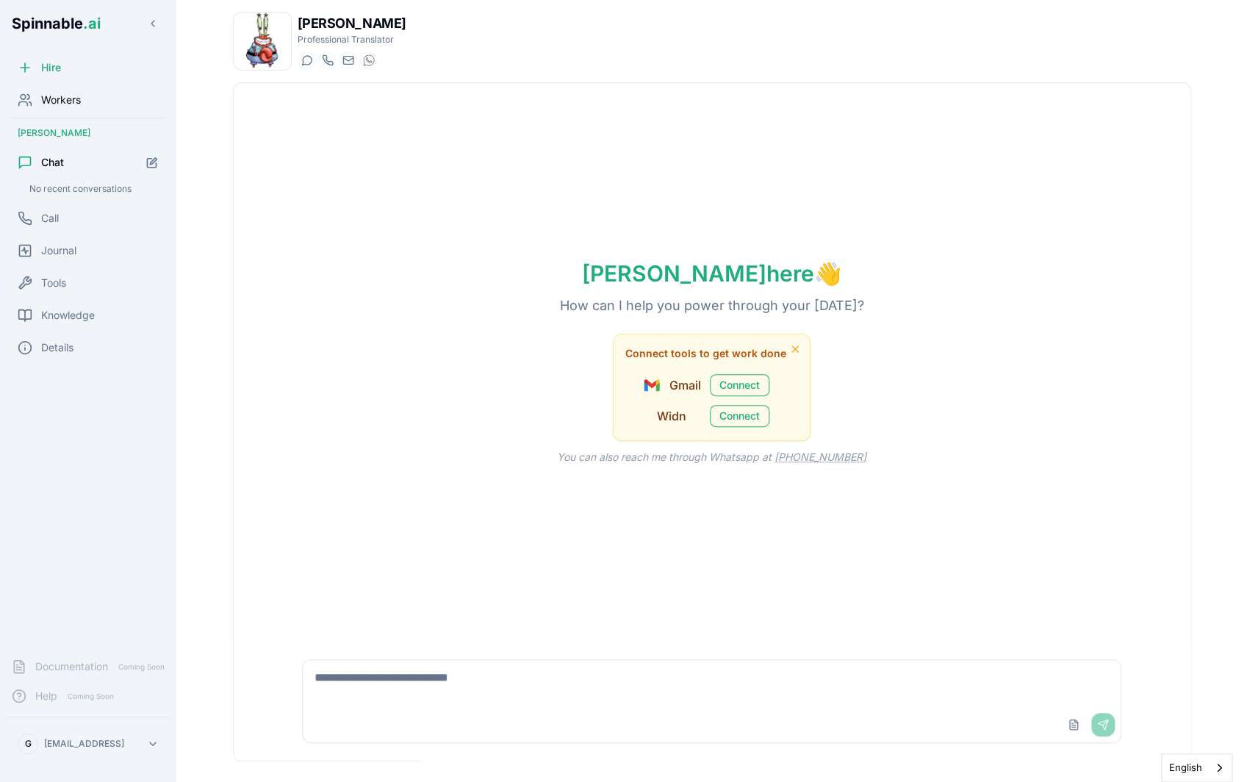
click at [73, 98] on span "Workers" at bounding box center [61, 100] width 40 height 15
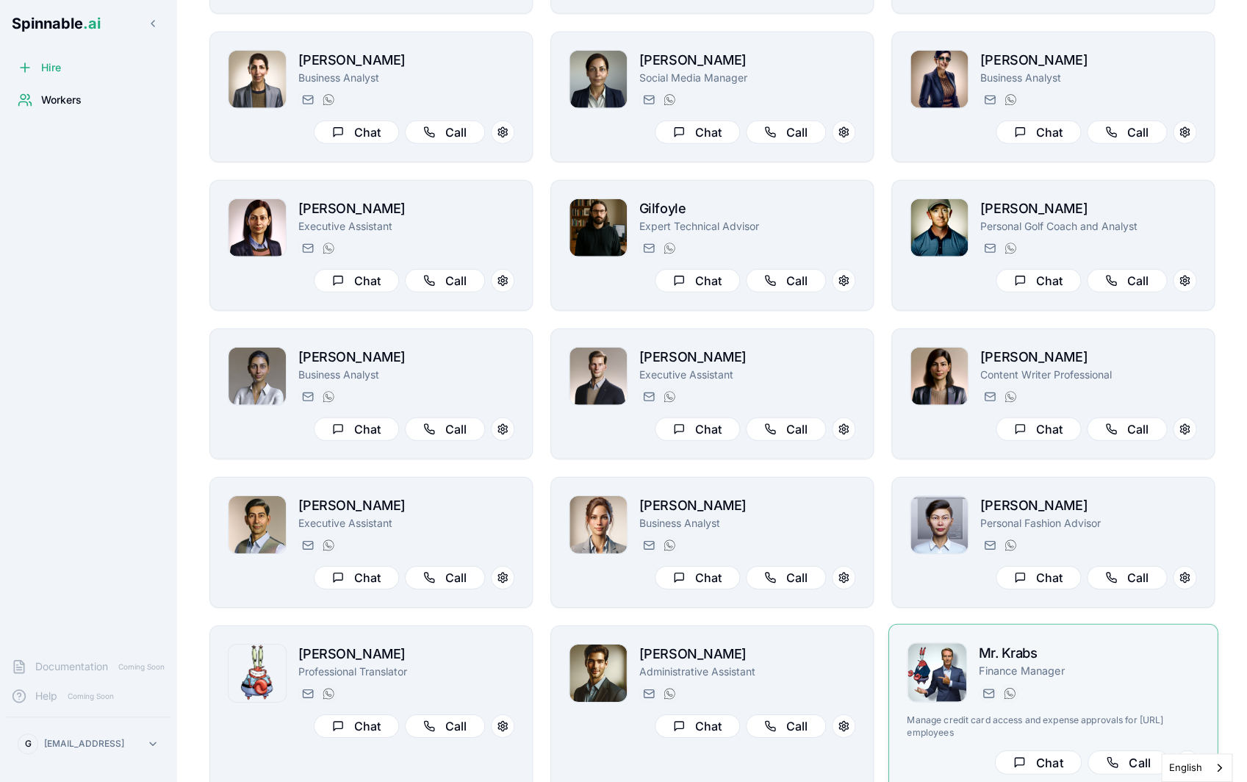
scroll to position [1689, 0]
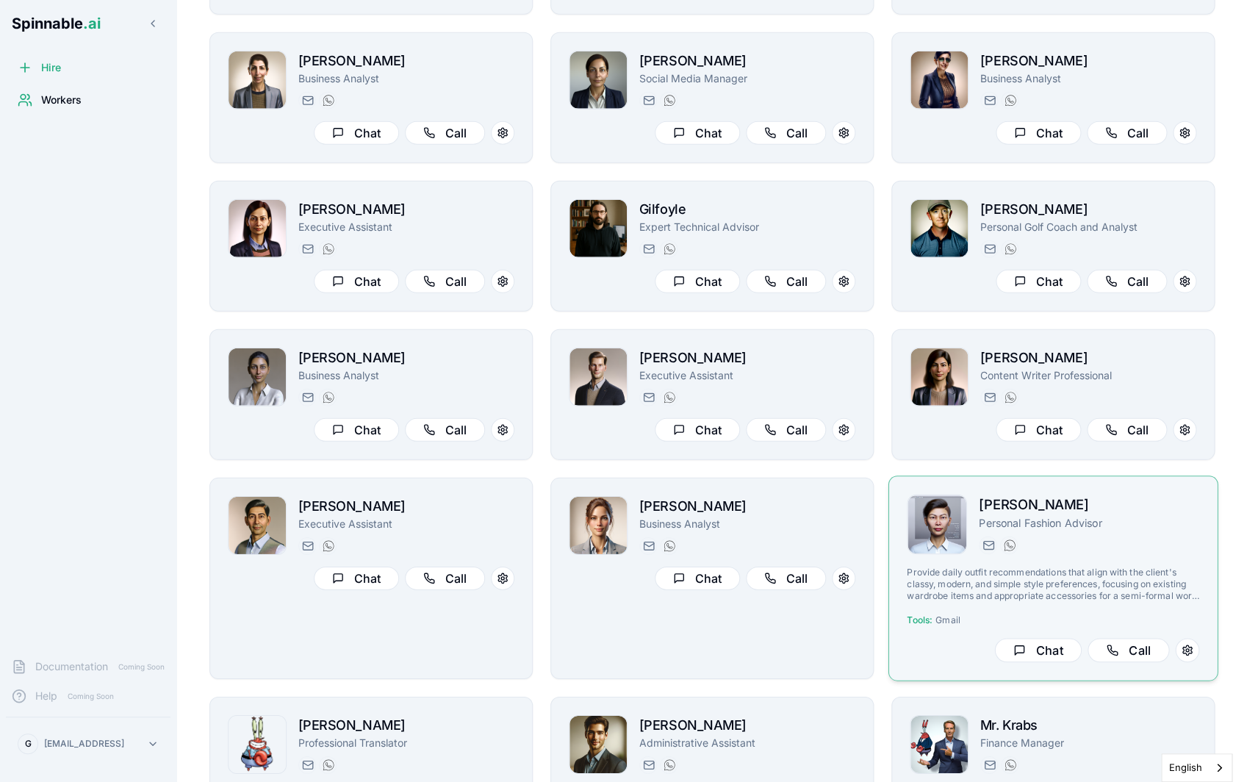
click at [937, 539] on img at bounding box center [937, 524] width 59 height 59
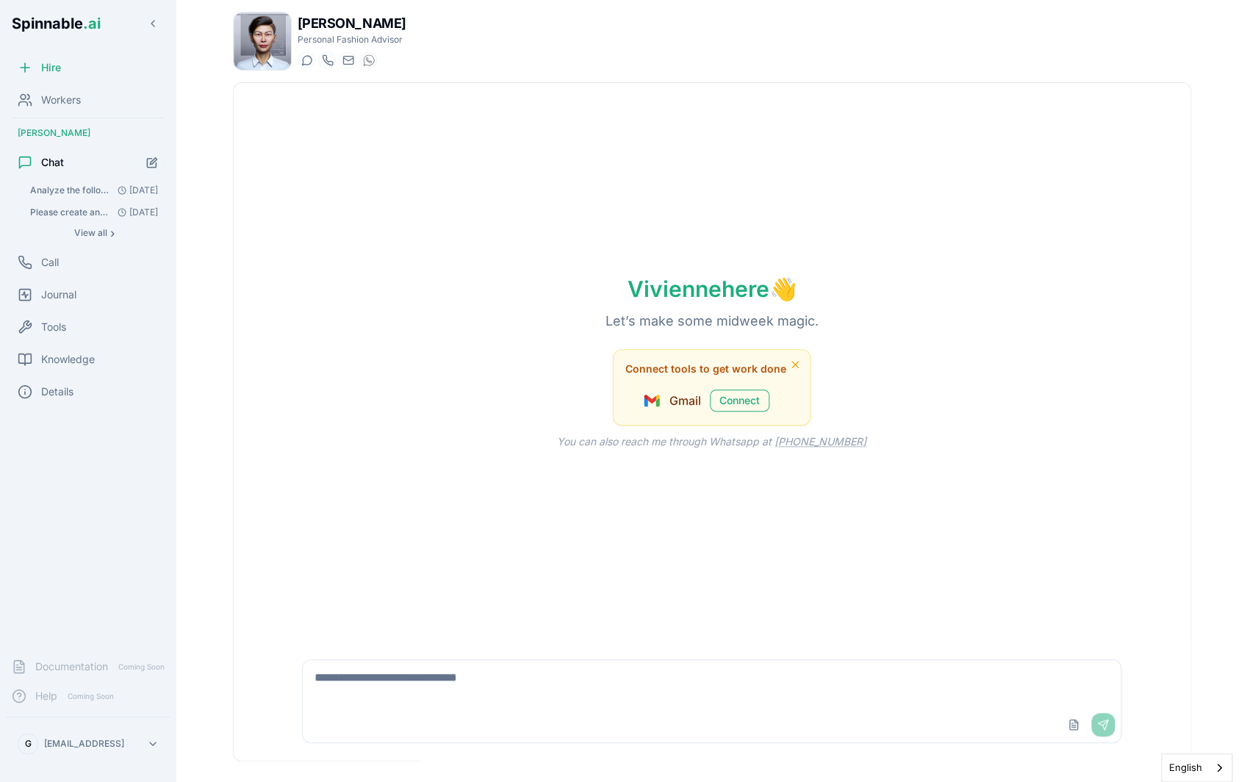
click at [262, 70] on span at bounding box center [262, 41] width 59 height 59
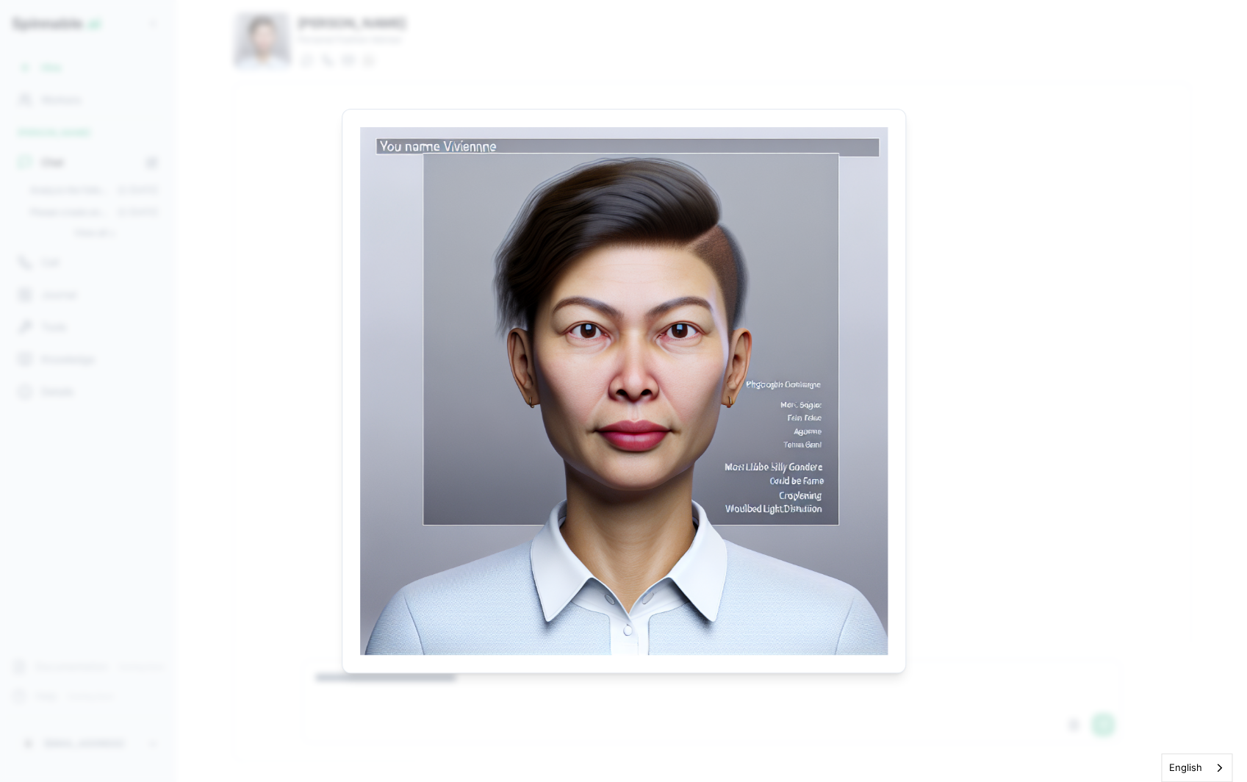
click at [267, 204] on body "Spinnable .ai Hire Workers [PERSON_NAME] Chat Analyze the following user reques…" at bounding box center [623, 391] width 1247 height 782
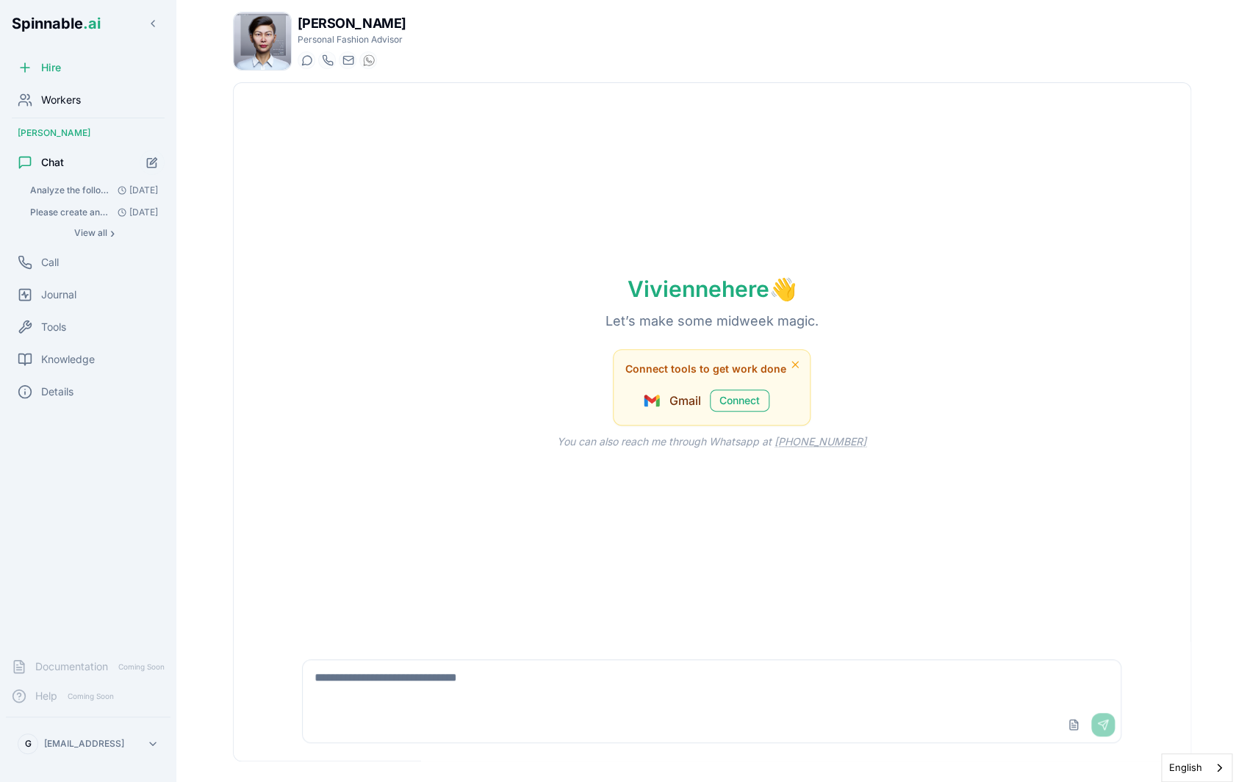
click at [89, 98] on div "Workers" at bounding box center [88, 99] width 165 height 29
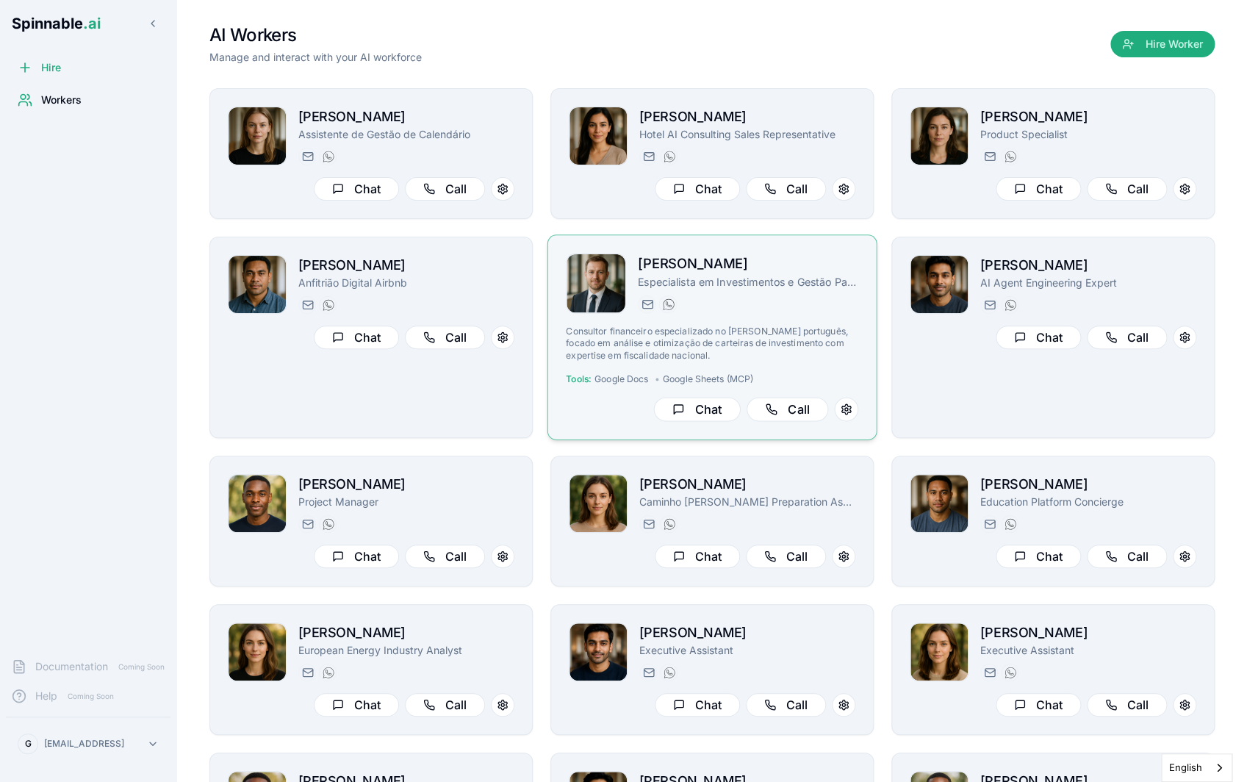
click at [710, 343] on p "Consultor financeiro especializado no [PERSON_NAME] português, focado em anális…" at bounding box center [712, 344] width 292 height 36
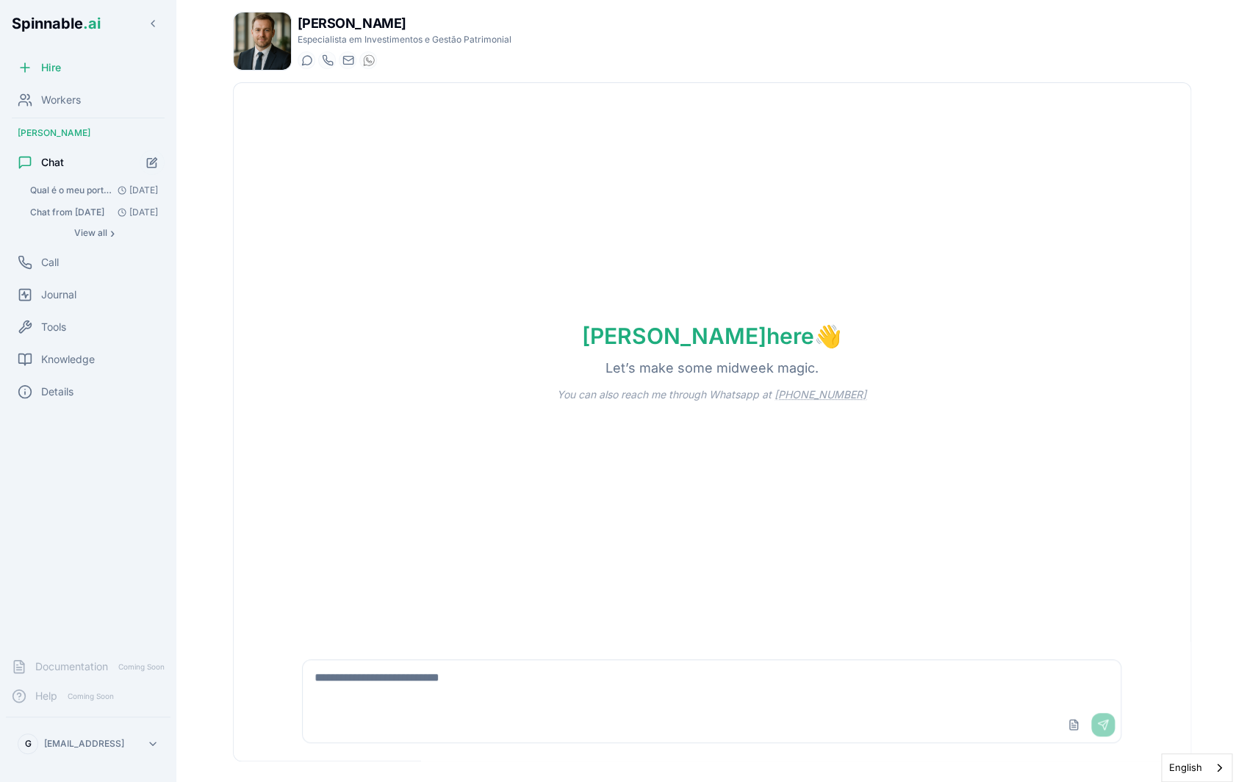
click at [248, 32] on img at bounding box center [262, 40] width 57 height 57
click at [236, 409] on body "Spinnable .ai Hire Workers [PERSON_NAME] Chat Qual é o meu portfólio de investi…" at bounding box center [623, 391] width 1247 height 782
click at [69, 96] on span "Workers" at bounding box center [61, 100] width 40 height 15
